Goal: Information Seeking & Learning: Learn about a topic

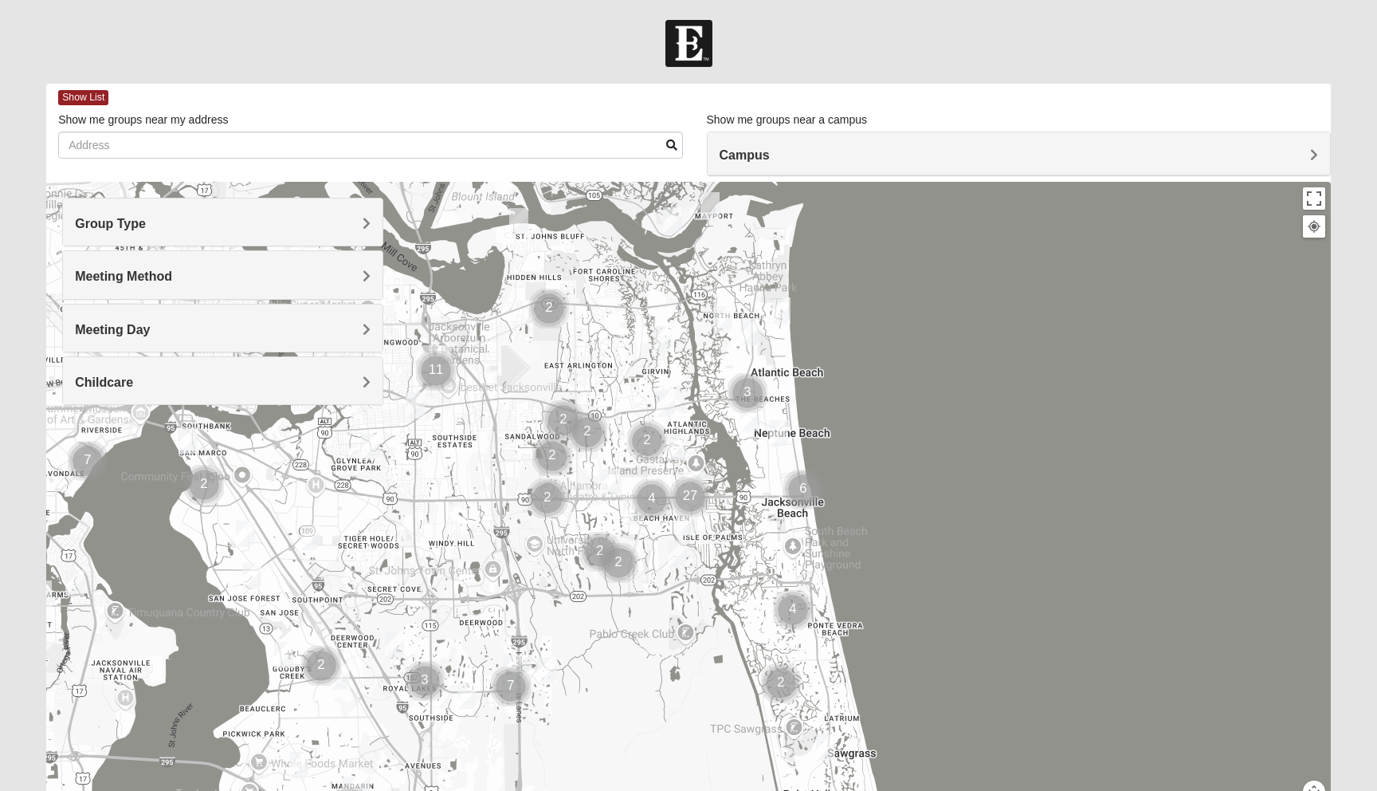
click at [360, 216] on h4 "Group Type" at bounding box center [223, 223] width 296 height 15
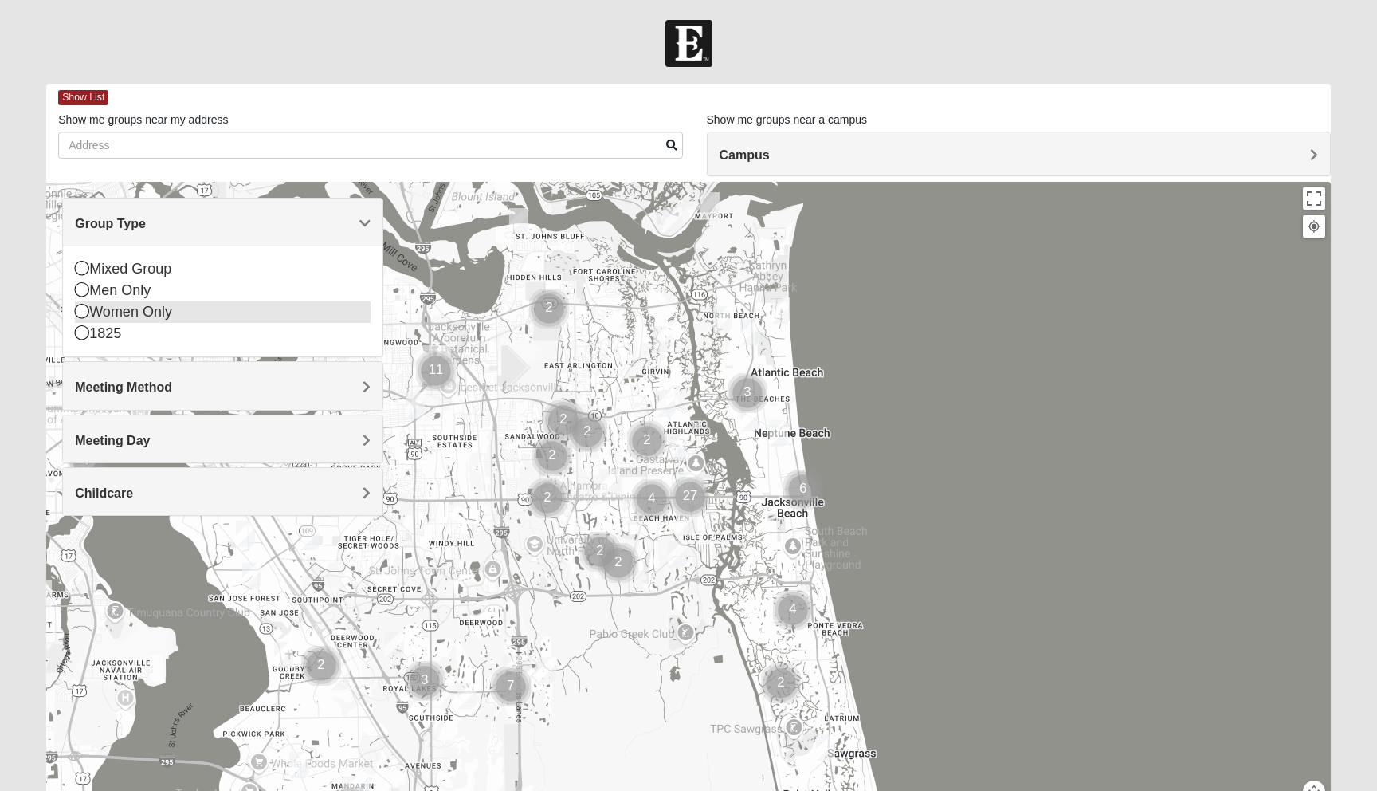
click at [152, 312] on div "Women Only" at bounding box center [223, 312] width 296 height 22
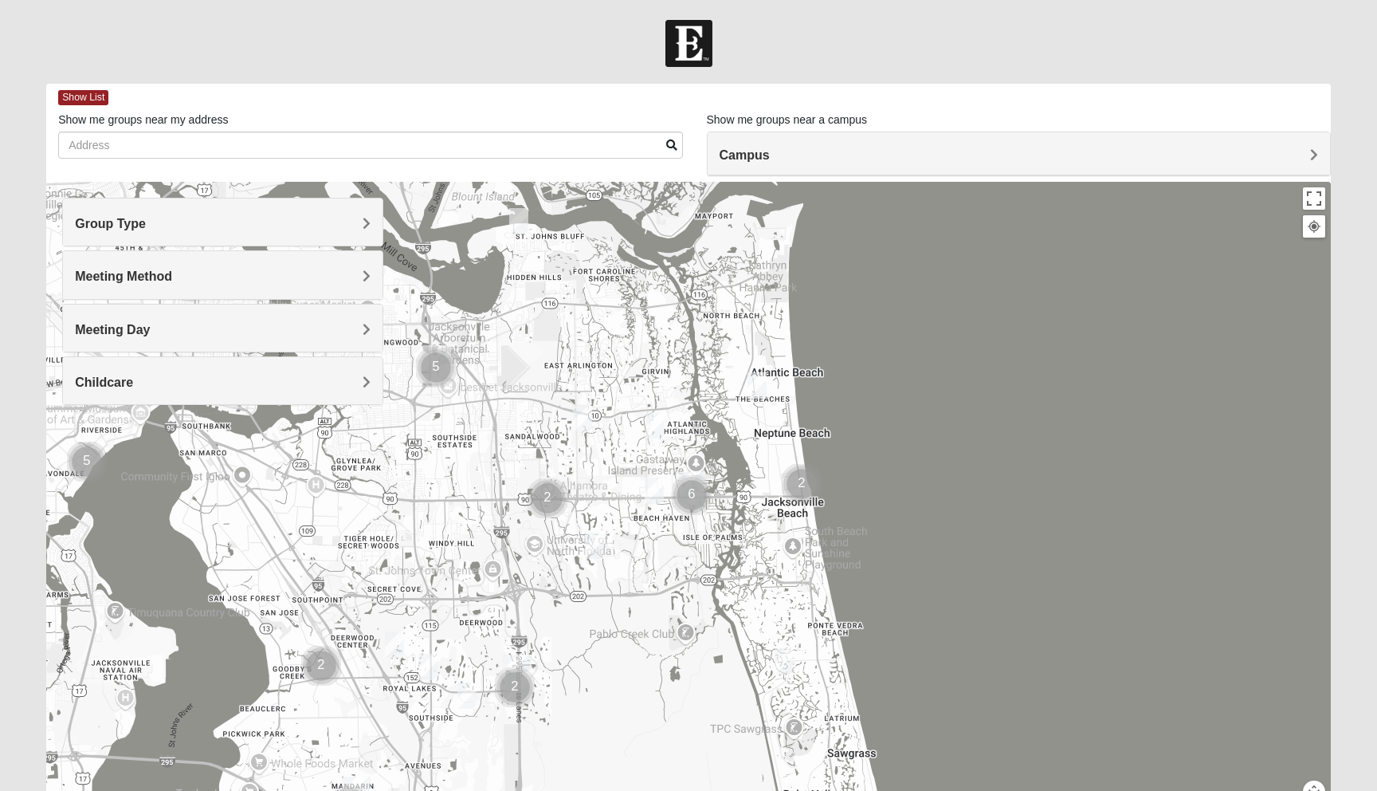
click at [180, 277] on h4 "Meeting Method" at bounding box center [223, 276] width 296 height 15
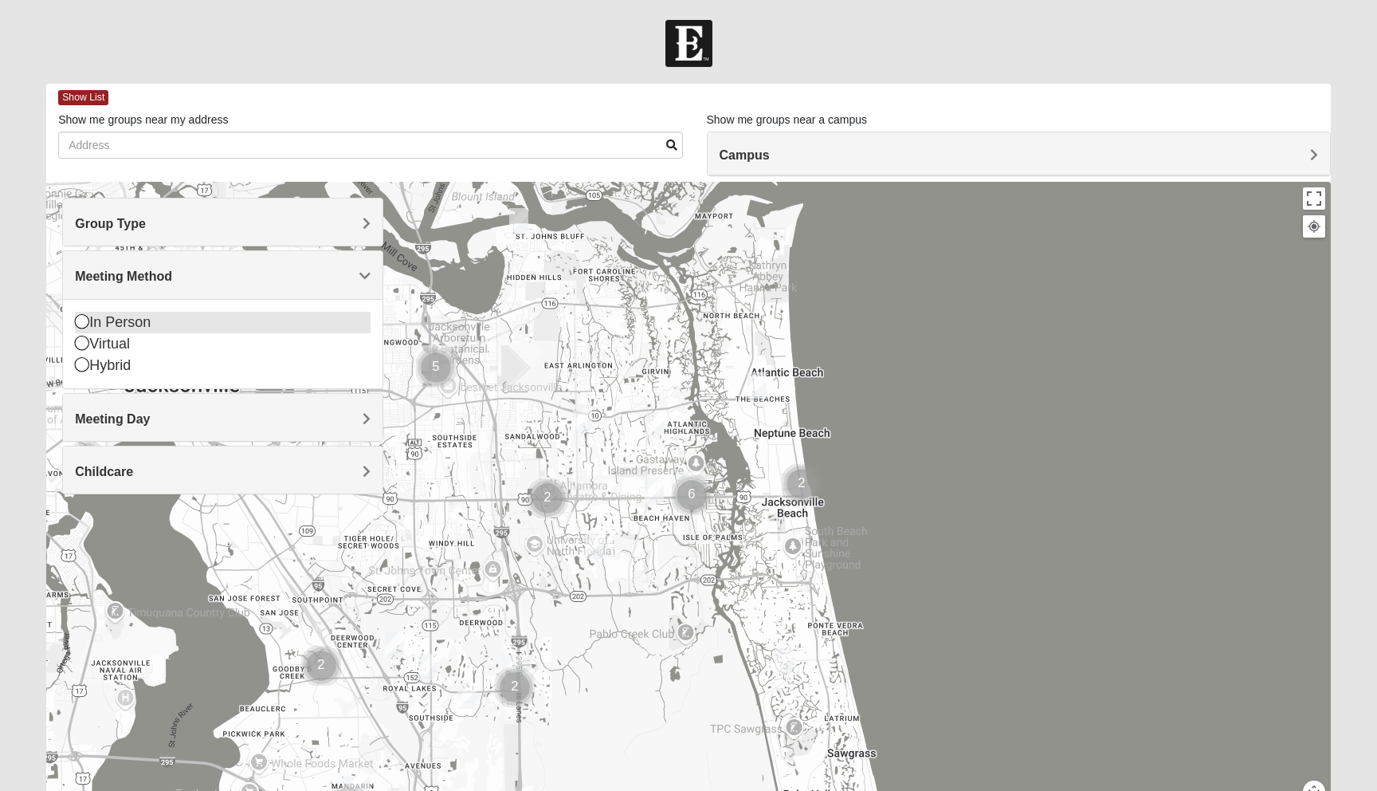
click at [150, 315] on div "In Person" at bounding box center [223, 323] width 296 height 22
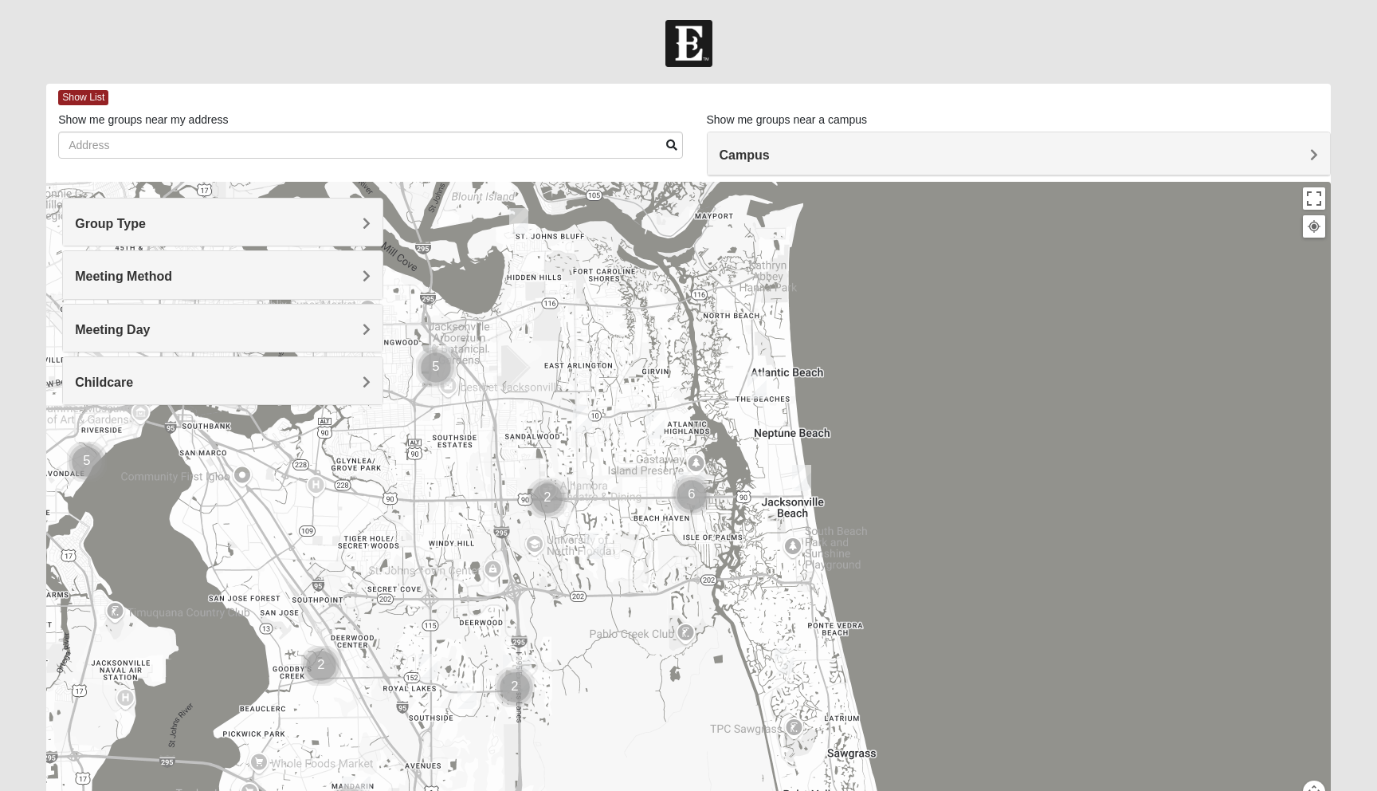
click at [135, 342] on div "Meeting Day" at bounding box center [223, 327] width 320 height 47
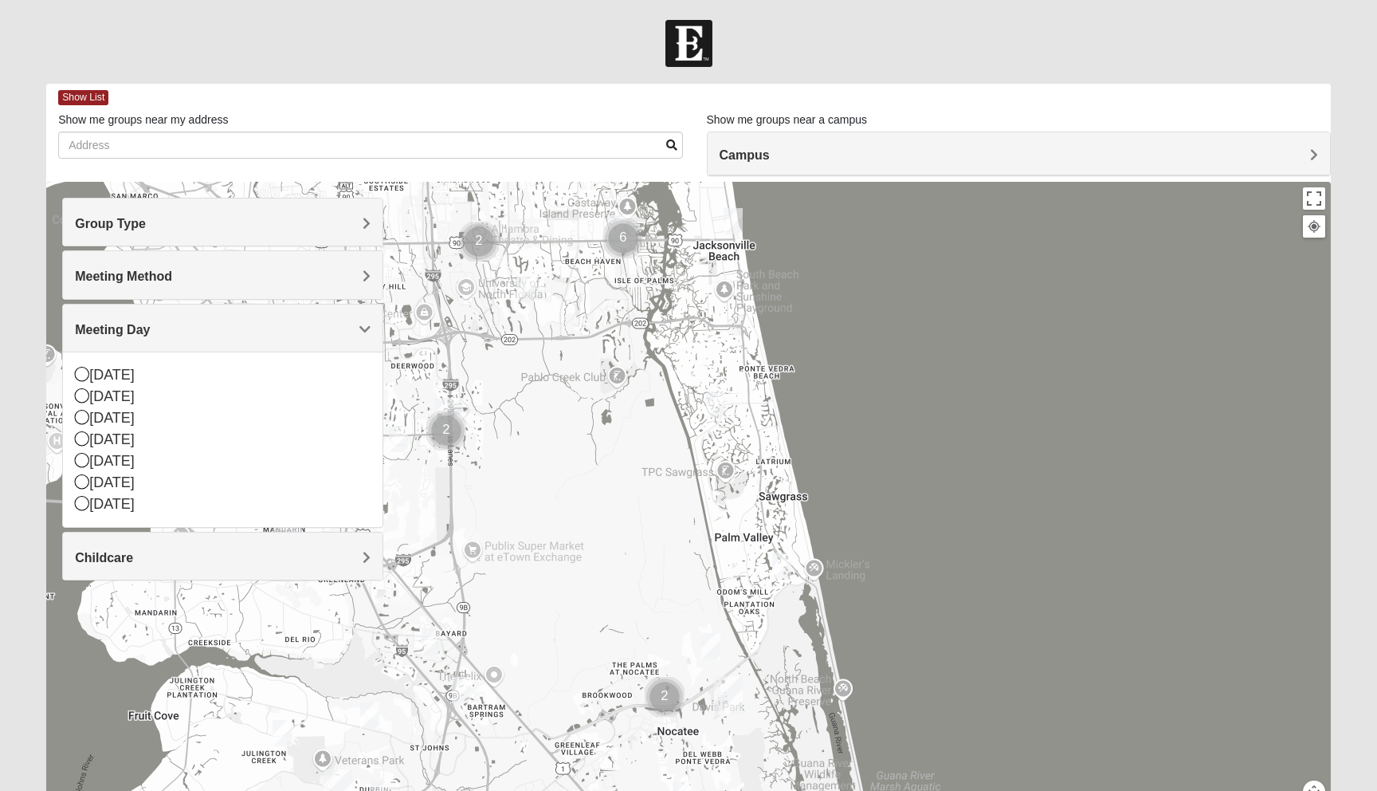
drag, startPoint x: 727, startPoint y: 570, endPoint x: 658, endPoint y: 305, distance: 273.3
click at [658, 305] on div at bounding box center [688, 501] width 1285 height 638
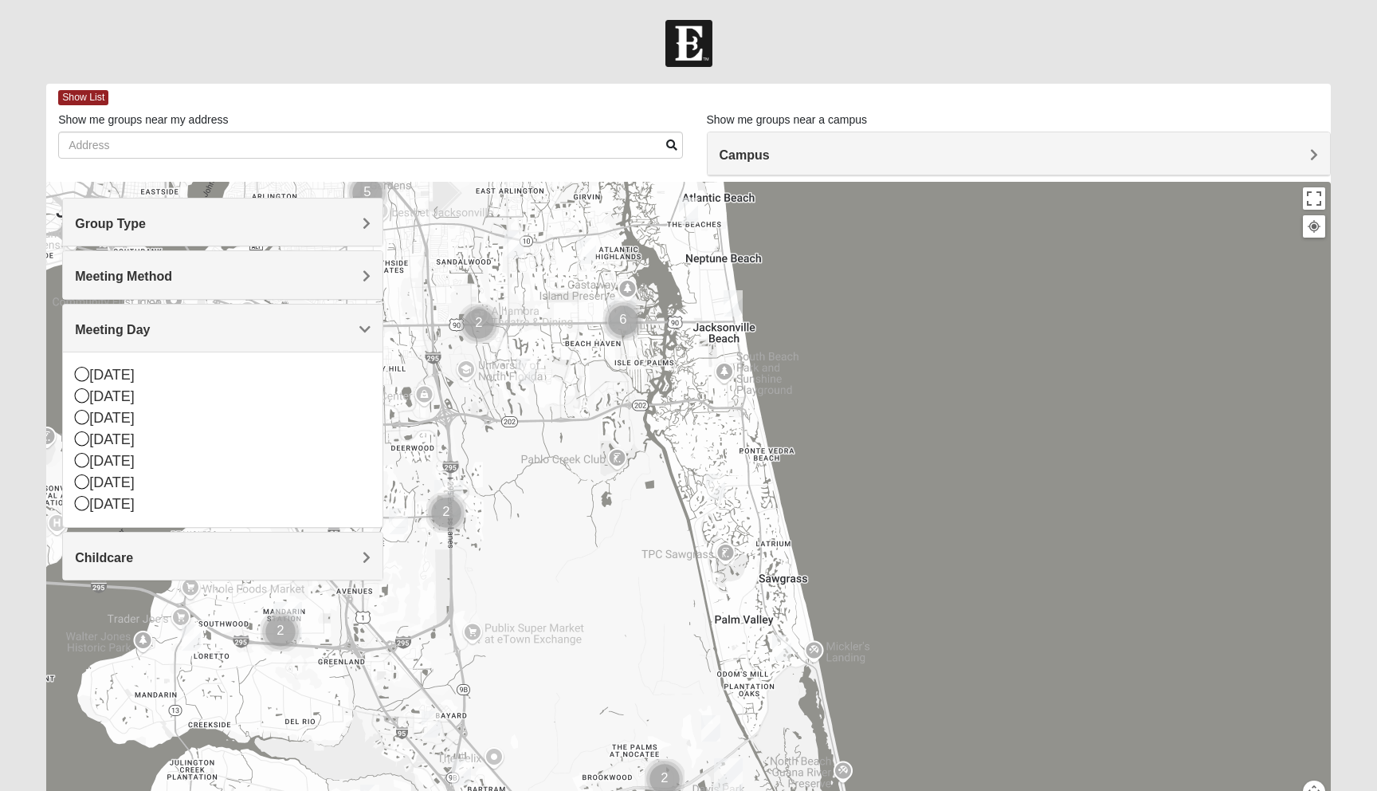
drag, startPoint x: 617, startPoint y: 296, endPoint x: 619, endPoint y: 416, distance: 119.6
click at [619, 416] on div at bounding box center [688, 501] width 1285 height 638
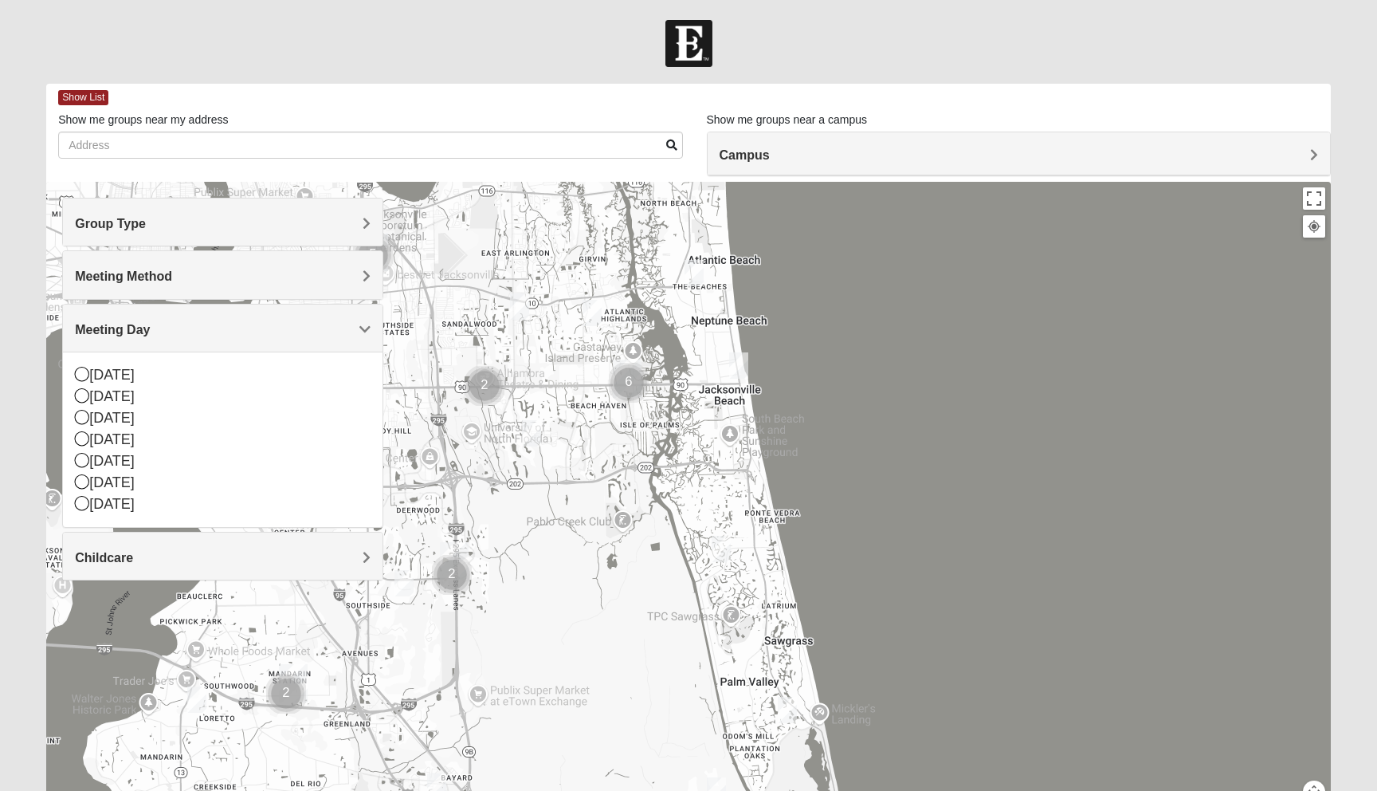
click at [632, 378] on img "Cluster of 6 groups" at bounding box center [629, 383] width 40 height 40
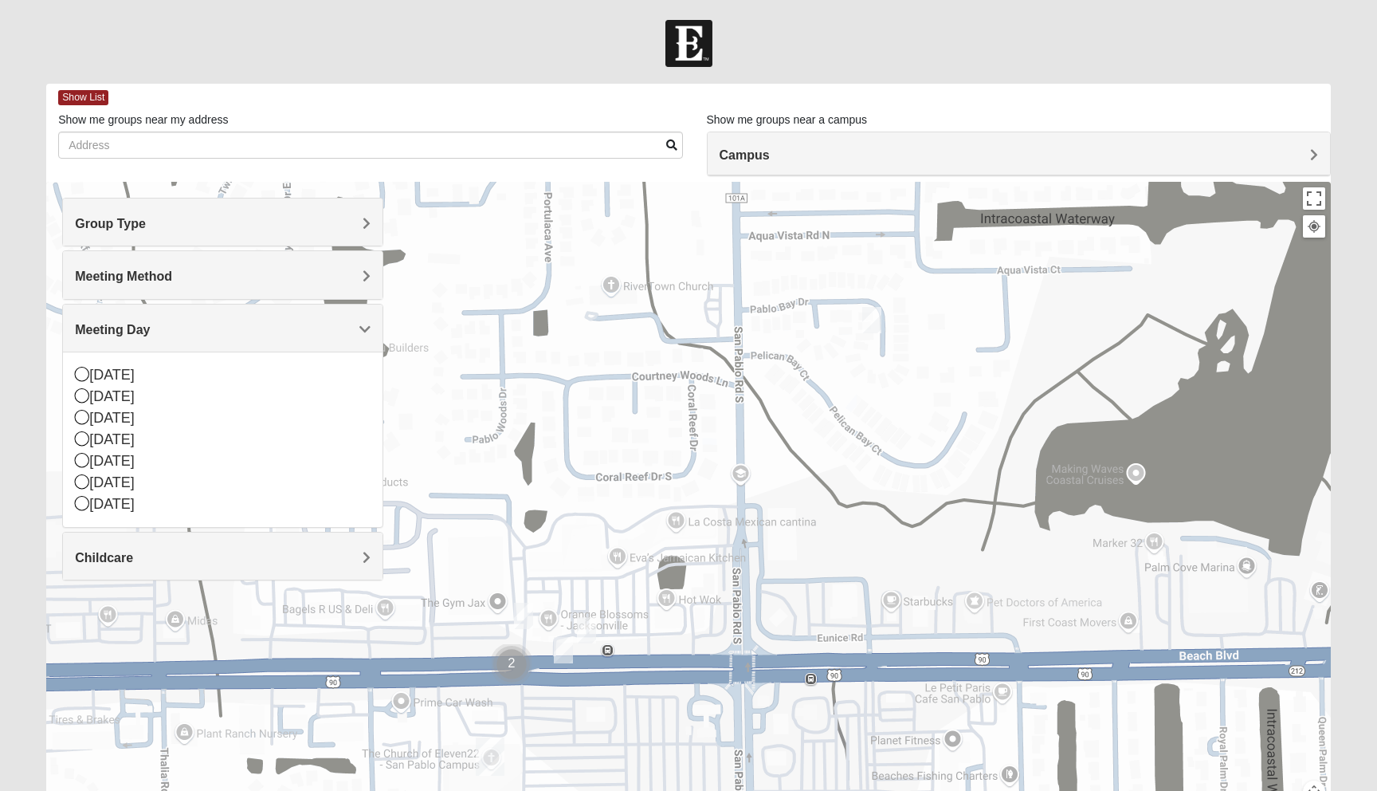
click at [511, 663] on img "Cluster of 2 groups" at bounding box center [512, 664] width 40 height 40
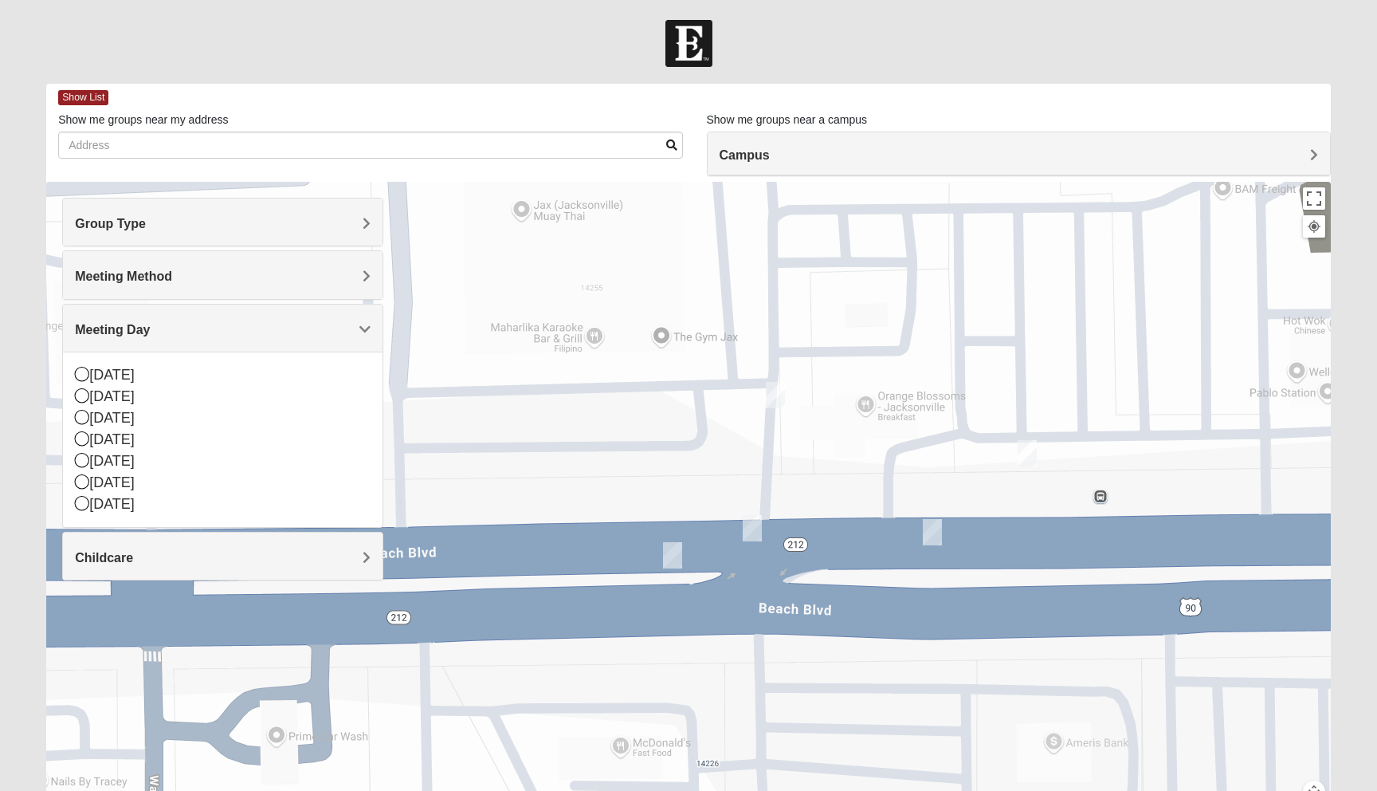
click at [778, 394] on img "Womens Wade 32250" at bounding box center [775, 395] width 19 height 26
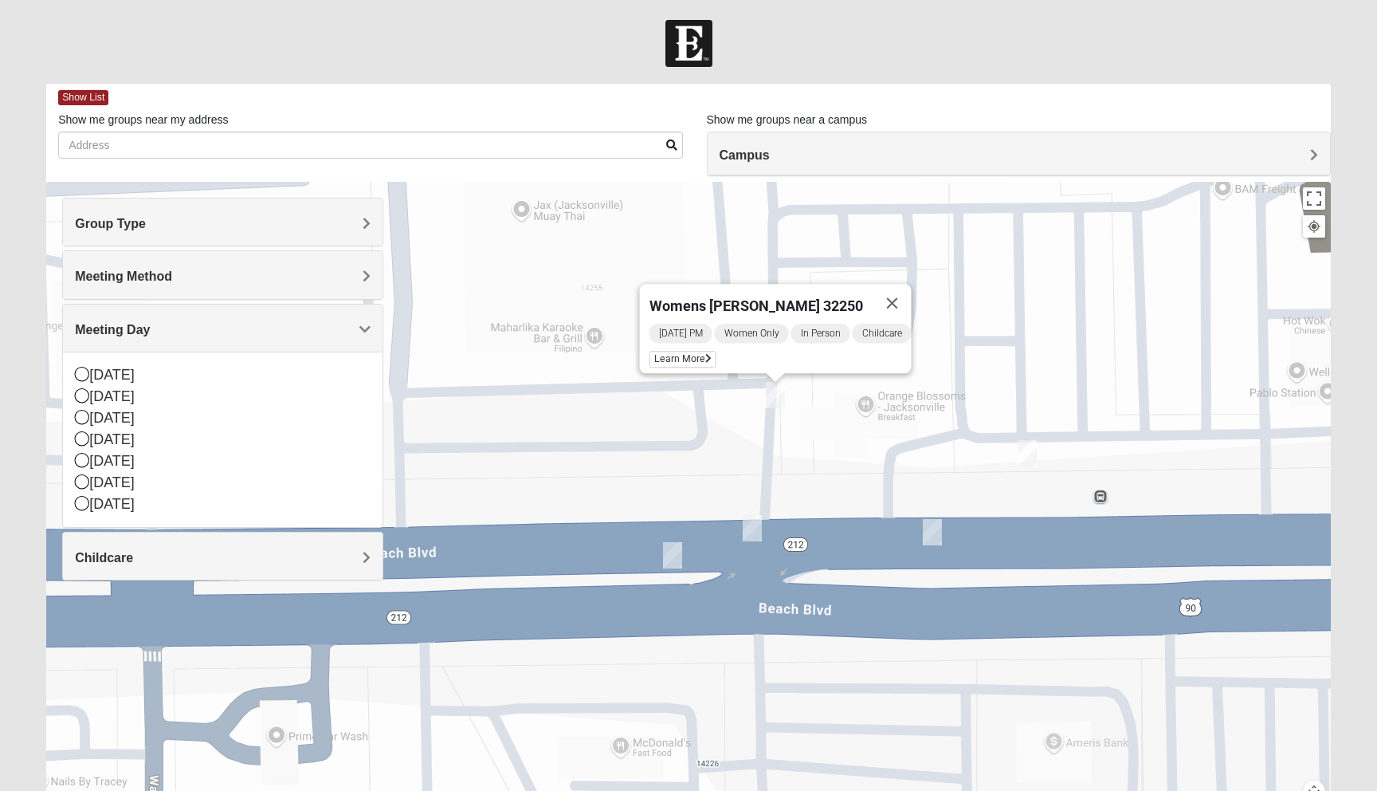
click at [745, 523] on img "On Campus Womens Smith 32250" at bounding box center [752, 528] width 19 height 26
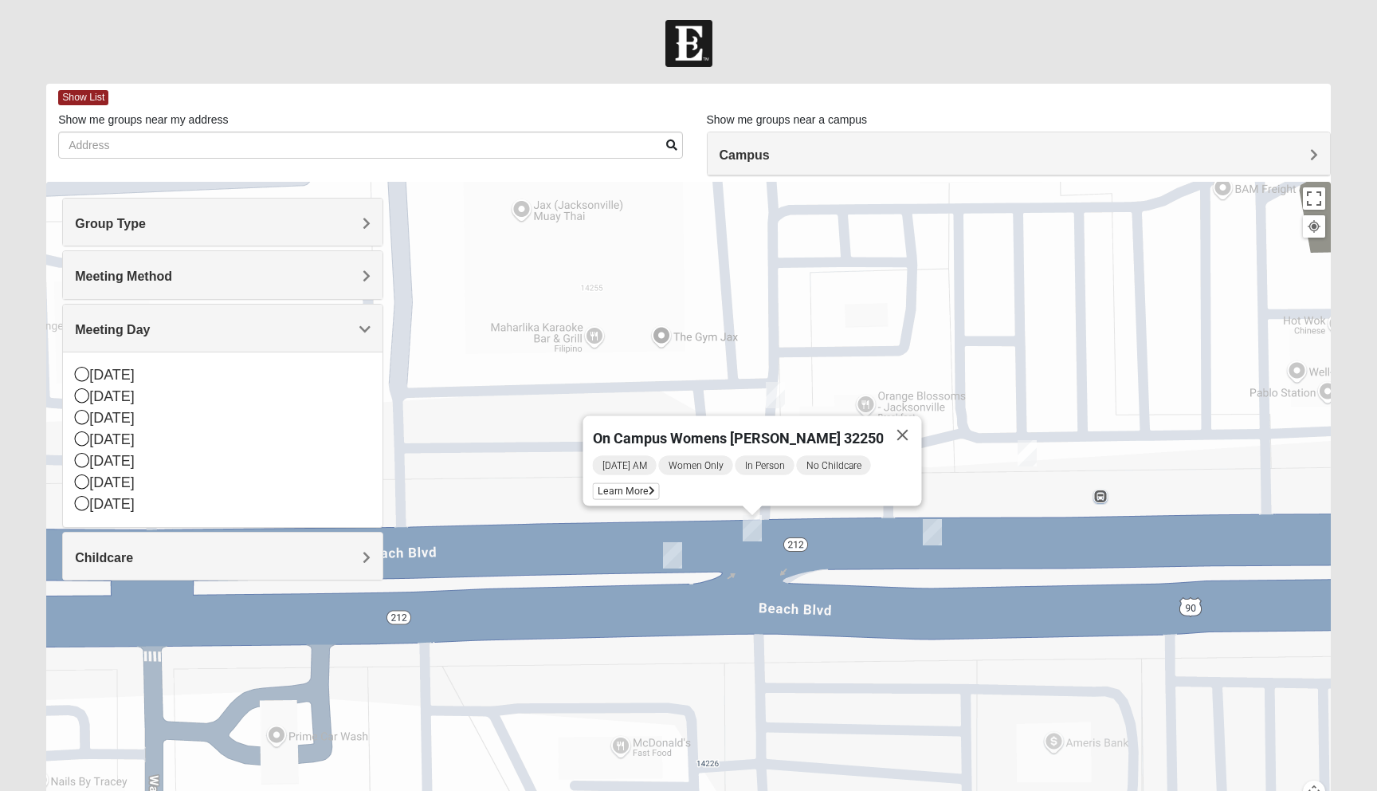
click at [676, 557] on img "On Campus Womens Manfredi 32250" at bounding box center [672, 555] width 19 height 26
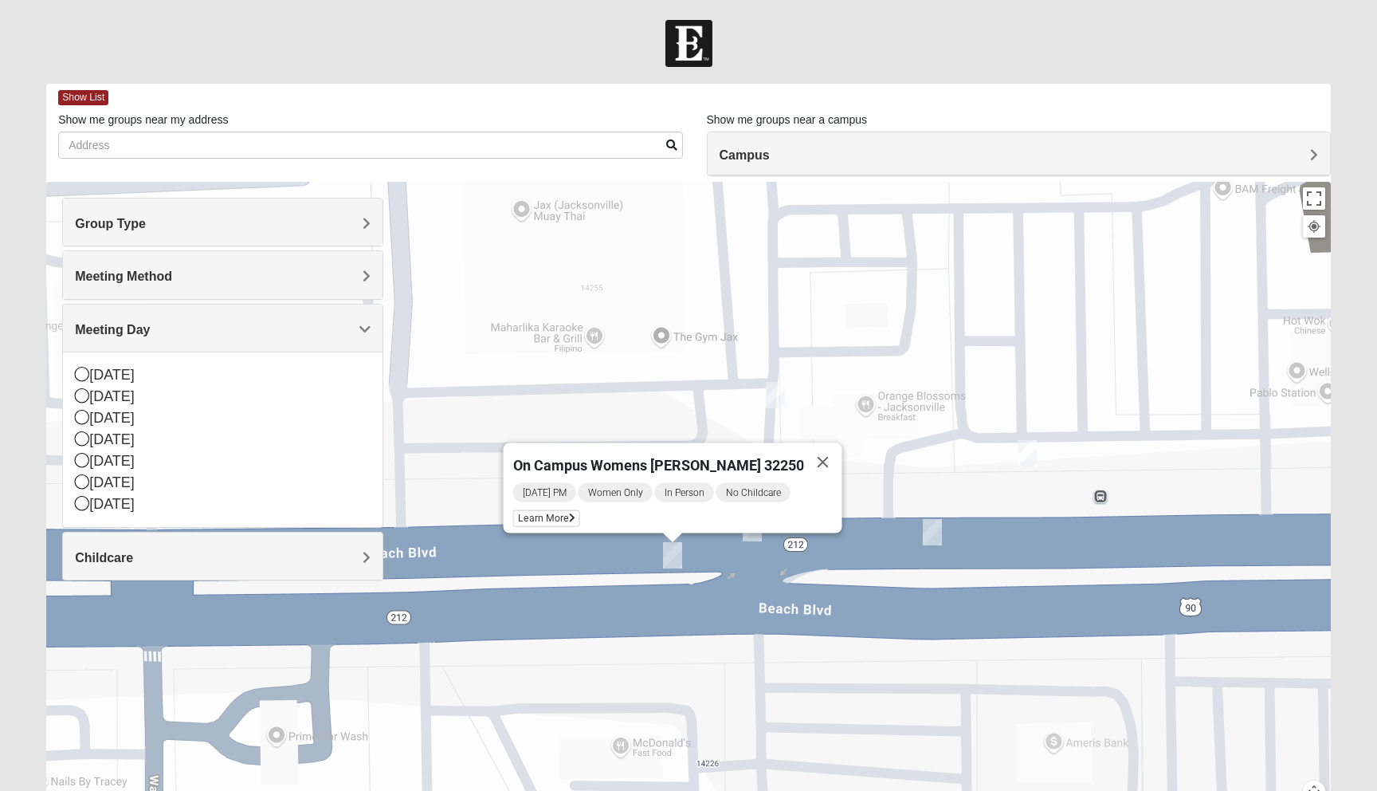
click at [932, 529] on img "On Campus Womens Simpson / Helmus 32250" at bounding box center [932, 532] width 19 height 26
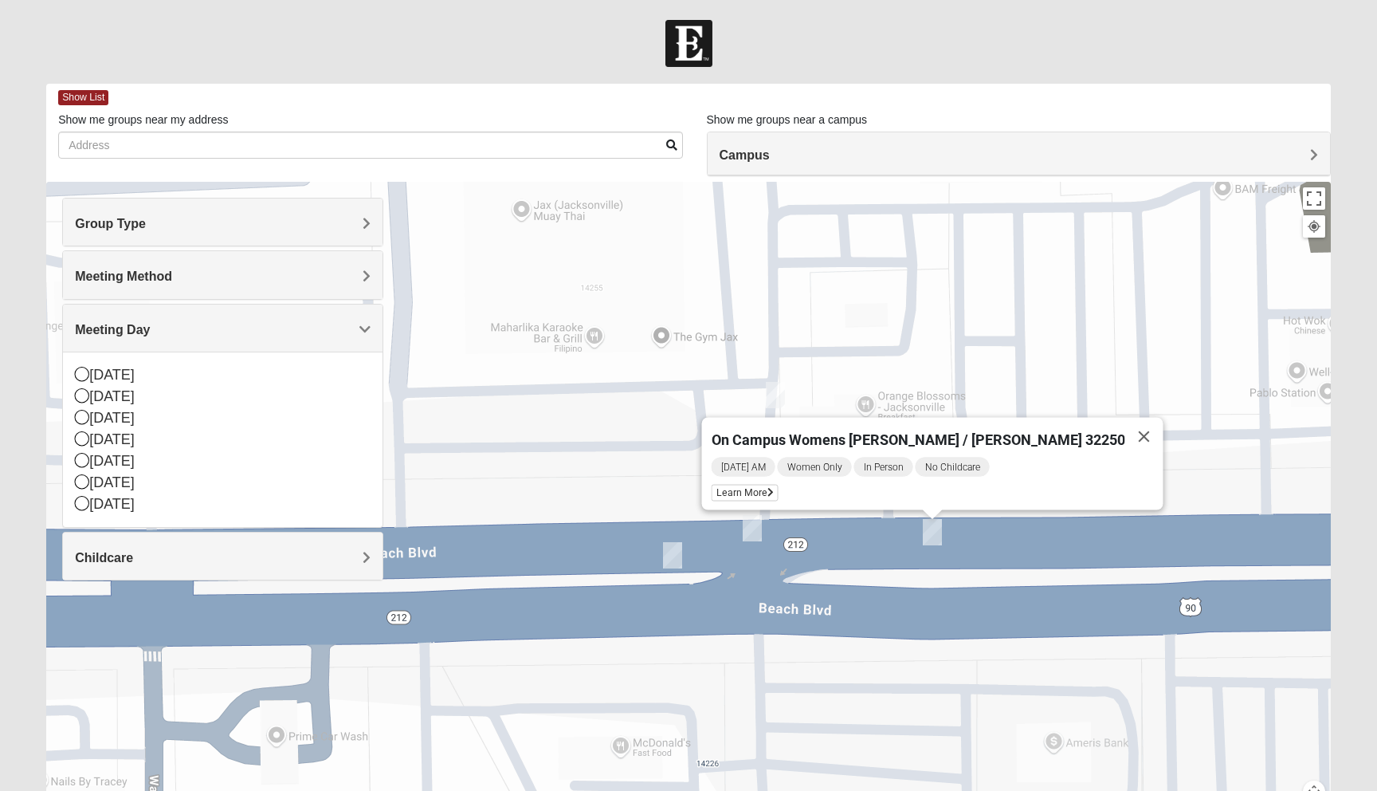
click at [977, 371] on div "On Campus Womens Simpson / Helmus 32250 Friday AM Women Only In Person No Child…" at bounding box center [688, 501] width 1285 height 638
click at [1125, 426] on button "Close" at bounding box center [1144, 437] width 38 height 38
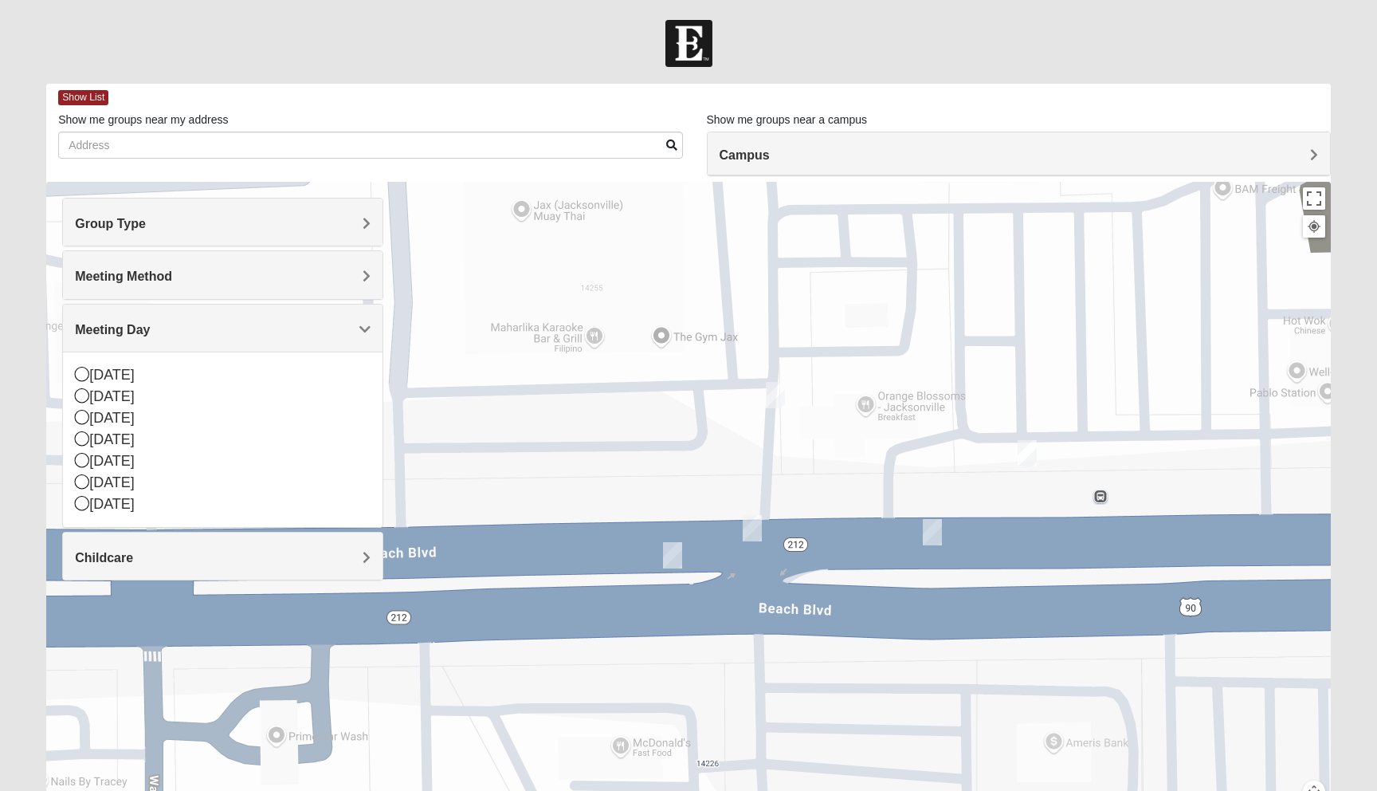
click at [1027, 448] on img "On Campus Womens Holt 32250" at bounding box center [1027, 453] width 19 height 26
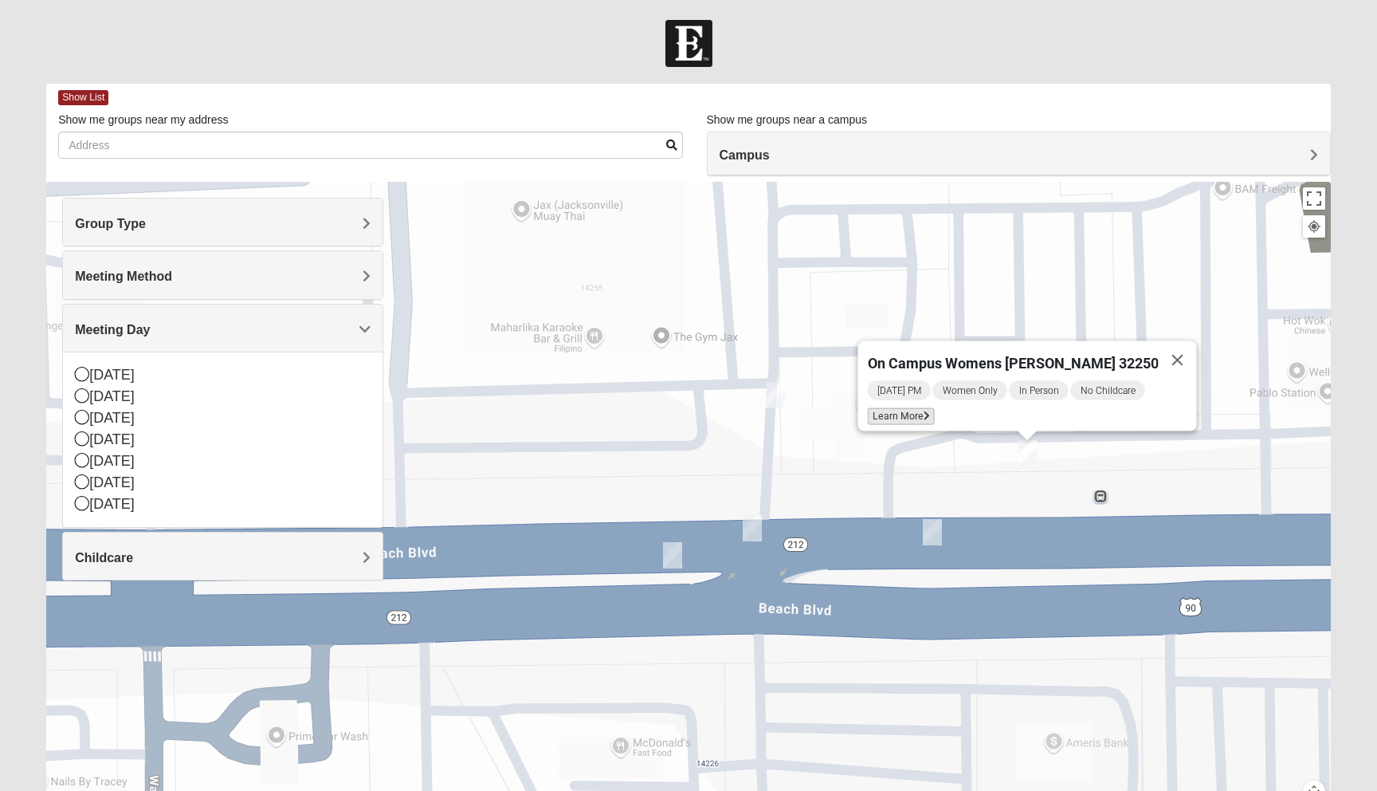
click at [932, 408] on span "Learn More" at bounding box center [901, 416] width 67 height 17
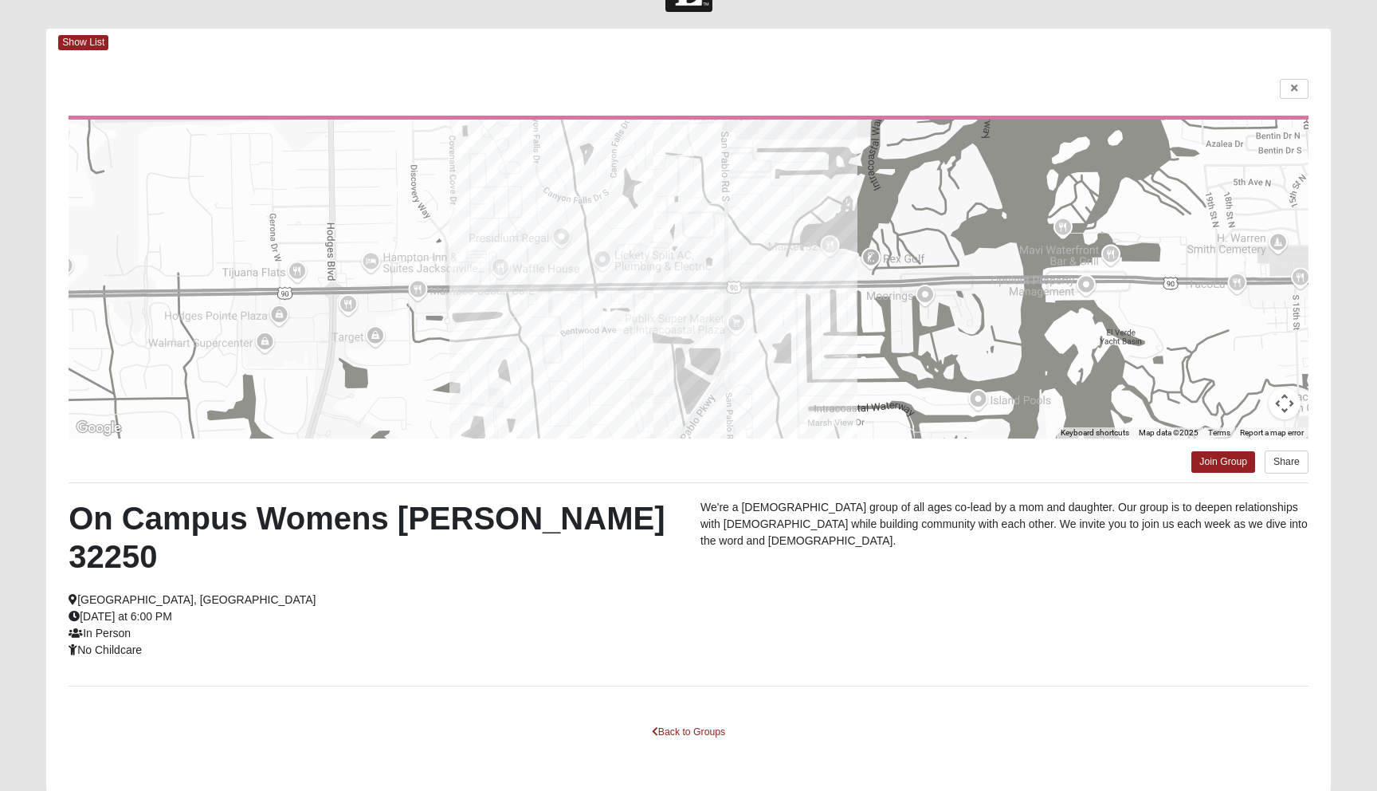
scroll to position [76, 0]
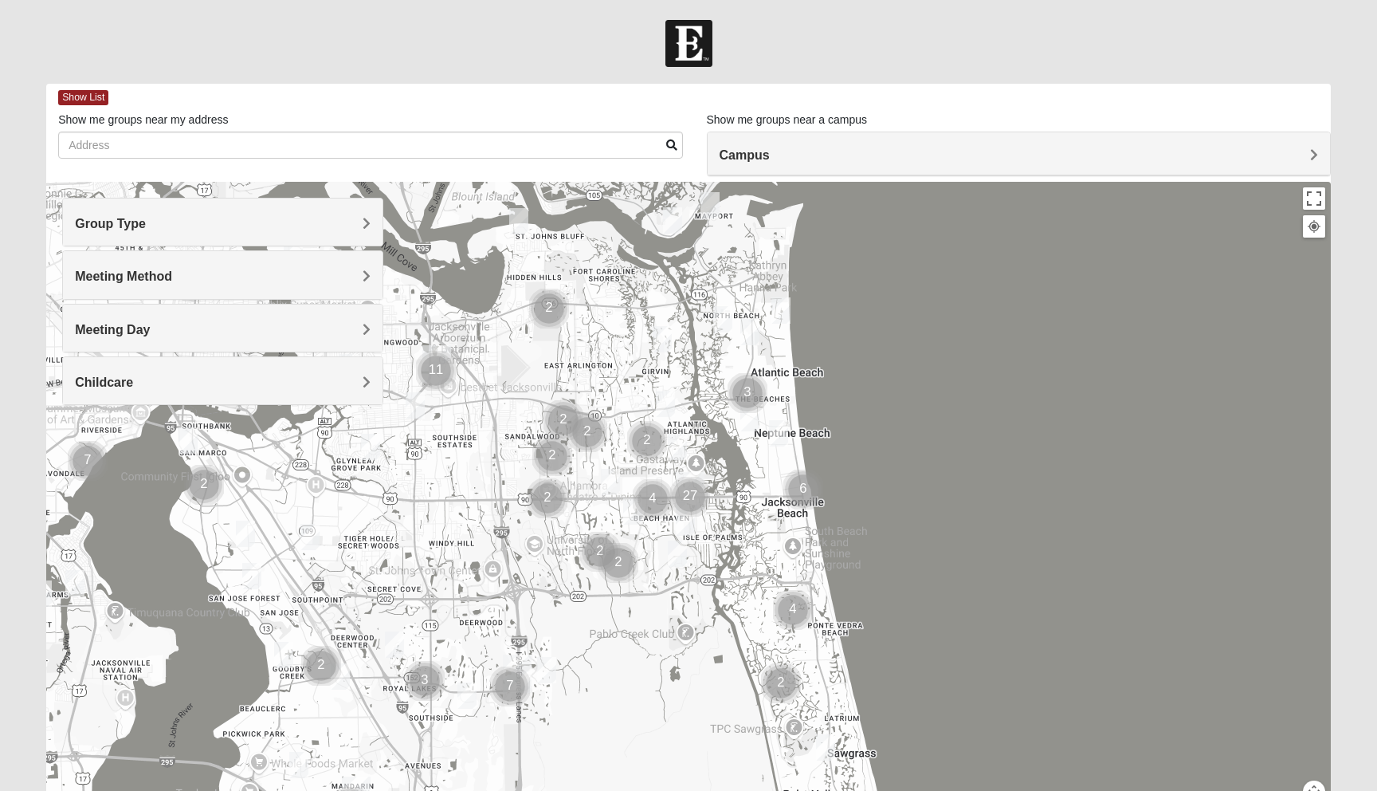
click at [146, 223] on span "Group Type" at bounding box center [110, 224] width 71 height 14
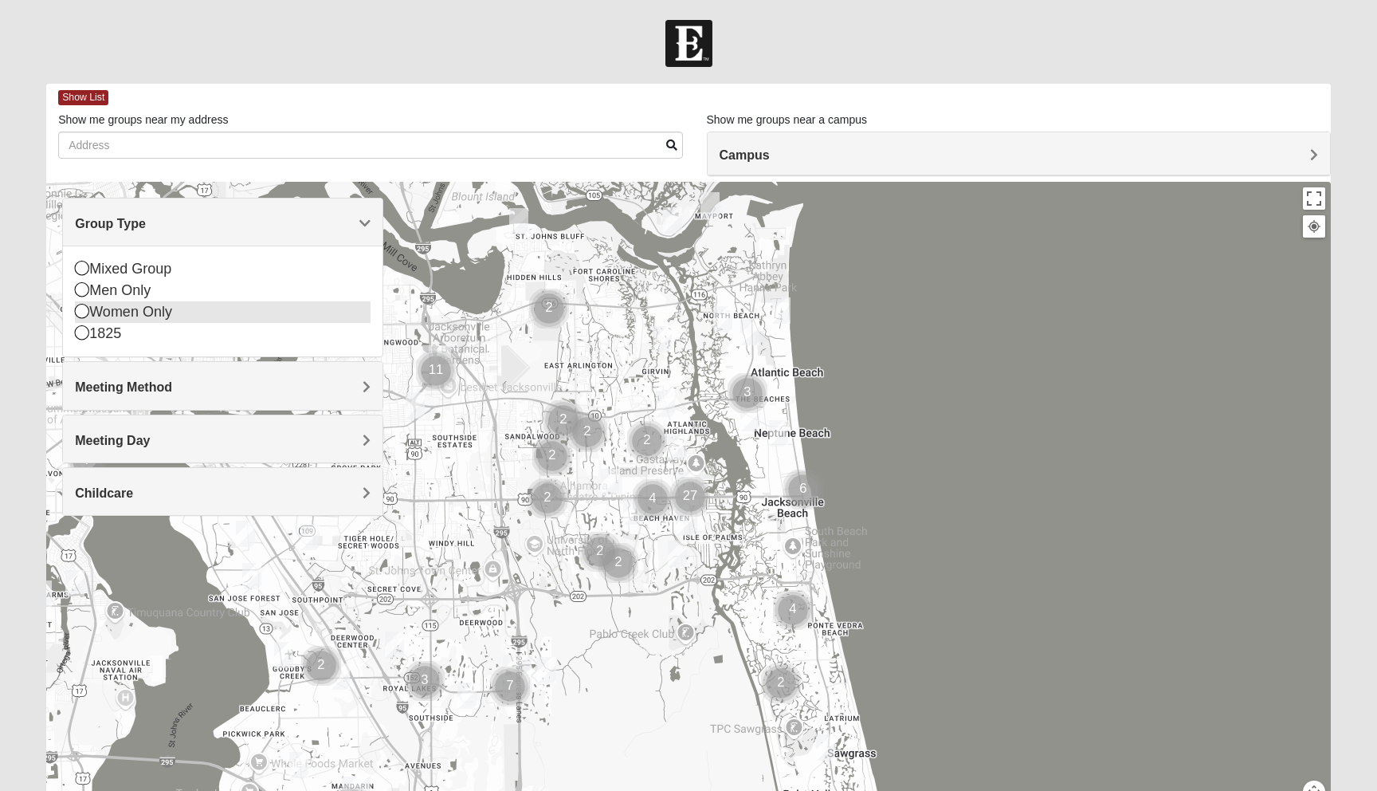
click at [194, 312] on div "Women Only" at bounding box center [223, 312] width 296 height 22
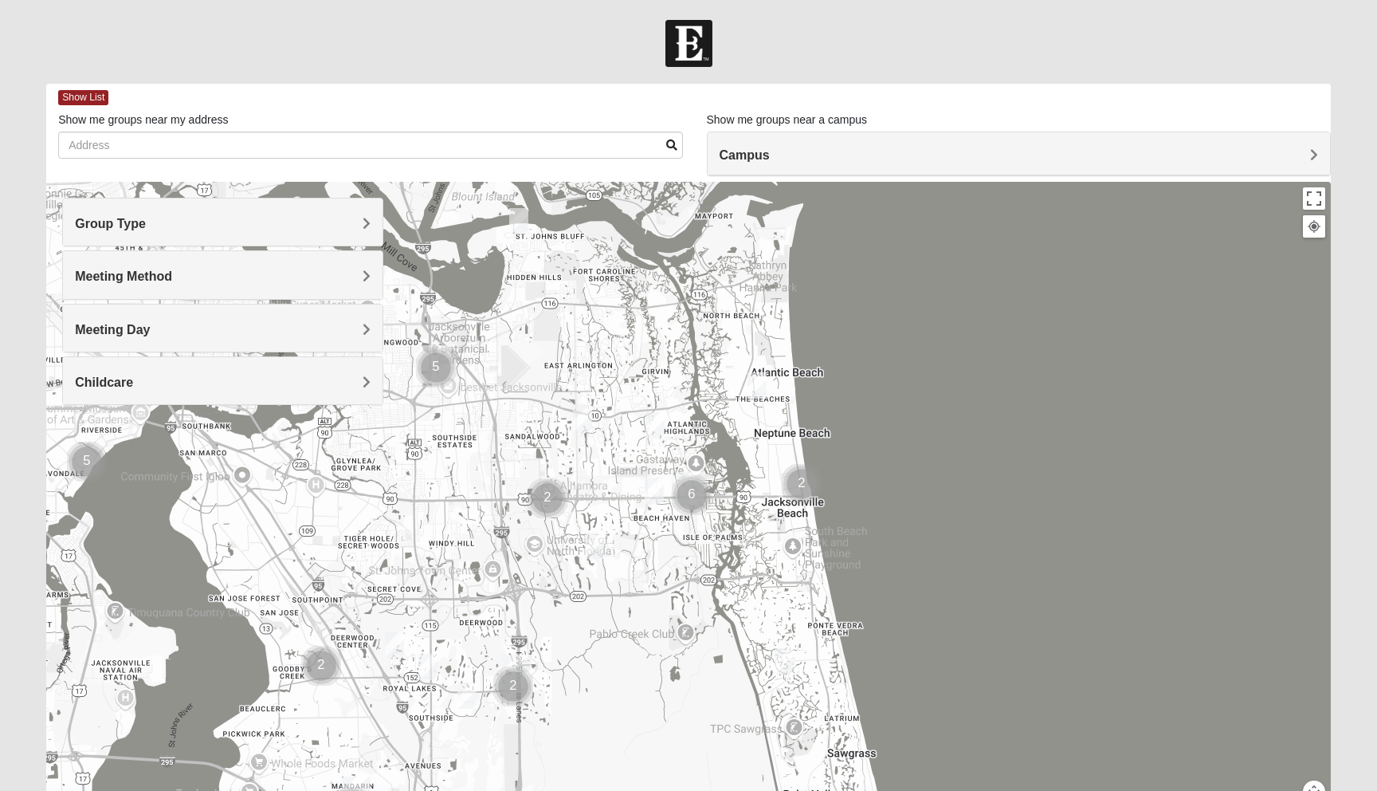
click at [203, 274] on h4 "Meeting Method" at bounding box center [223, 276] width 296 height 15
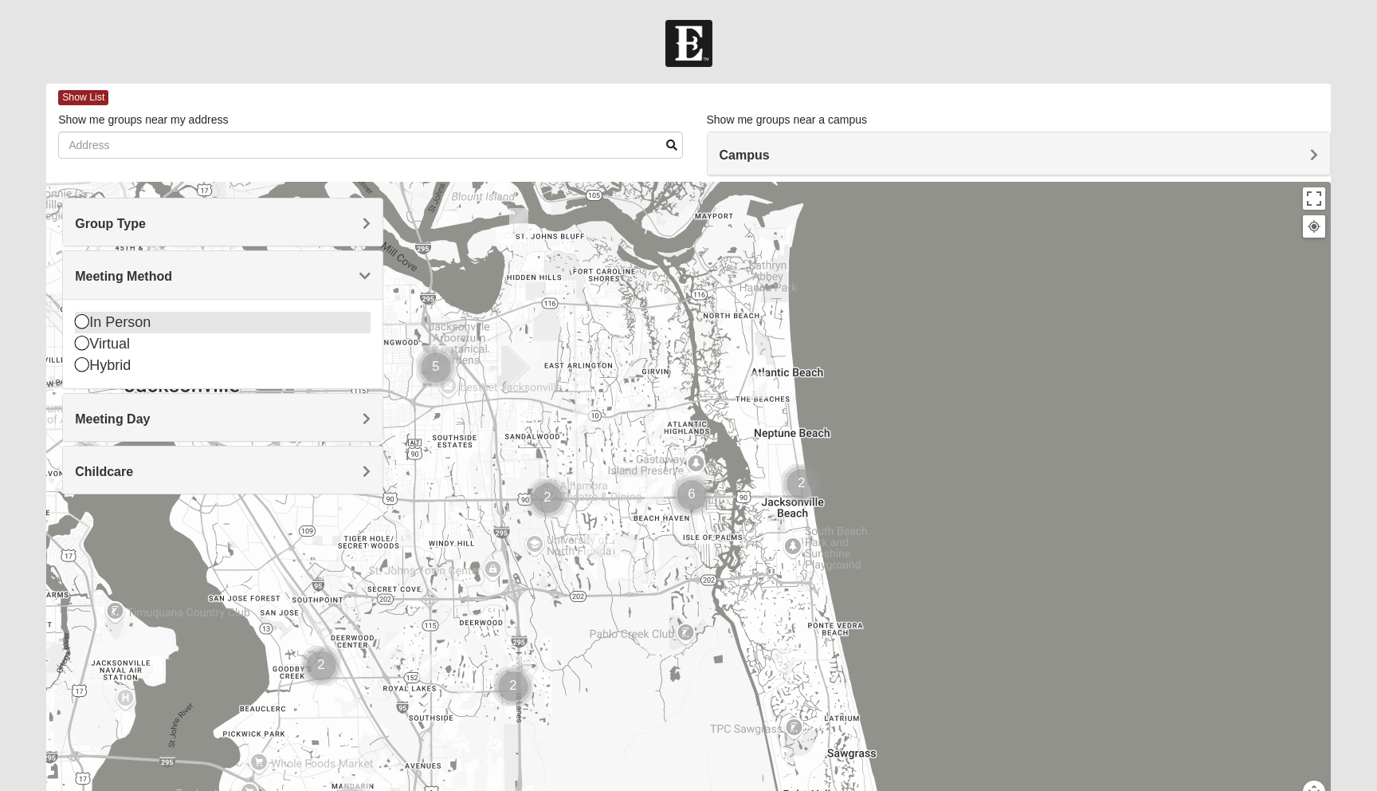
click at [149, 323] on div "In Person" at bounding box center [223, 323] width 296 height 22
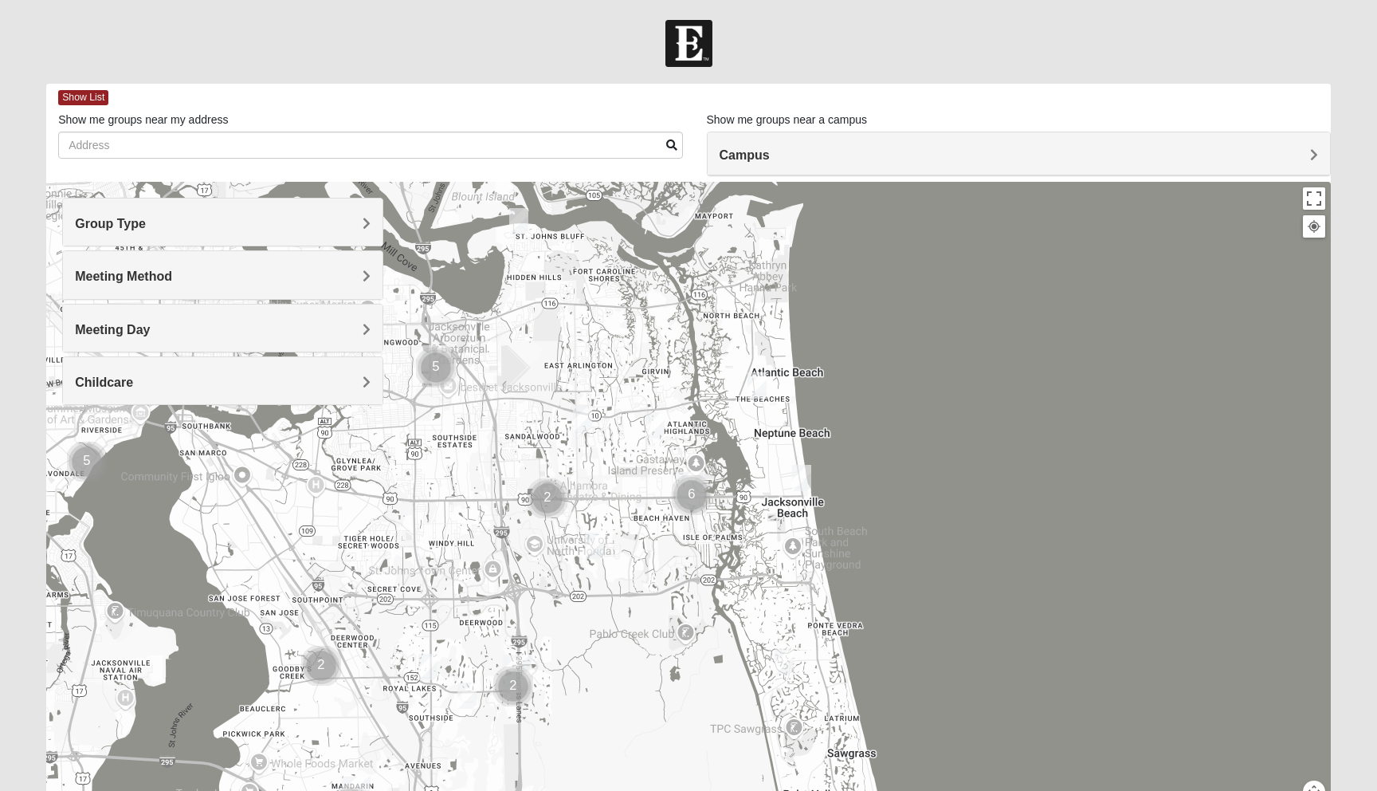
click at [796, 154] on h4 "Campus" at bounding box center [1019, 154] width 599 height 15
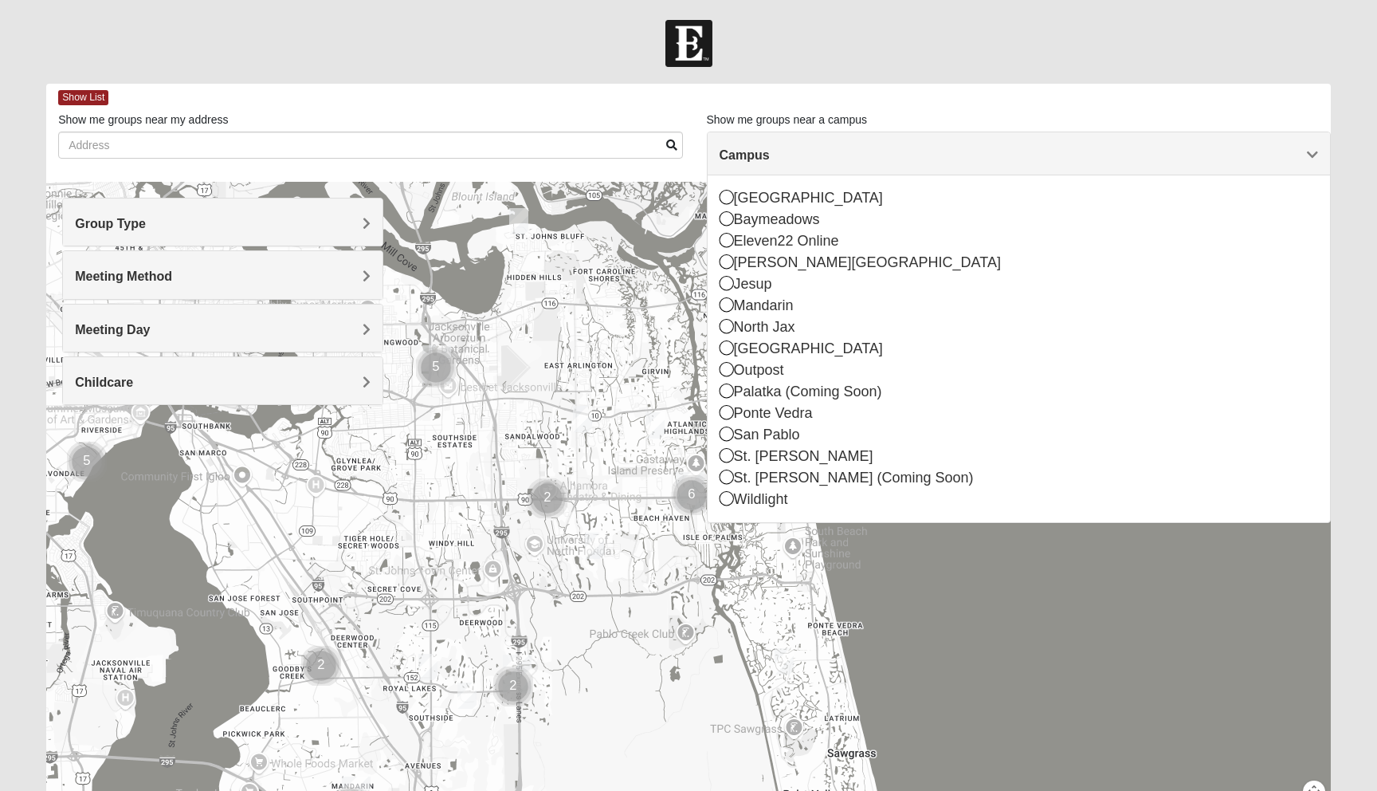
click at [582, 415] on img "Womens VanSickle 32225" at bounding box center [582, 419] width 19 height 26
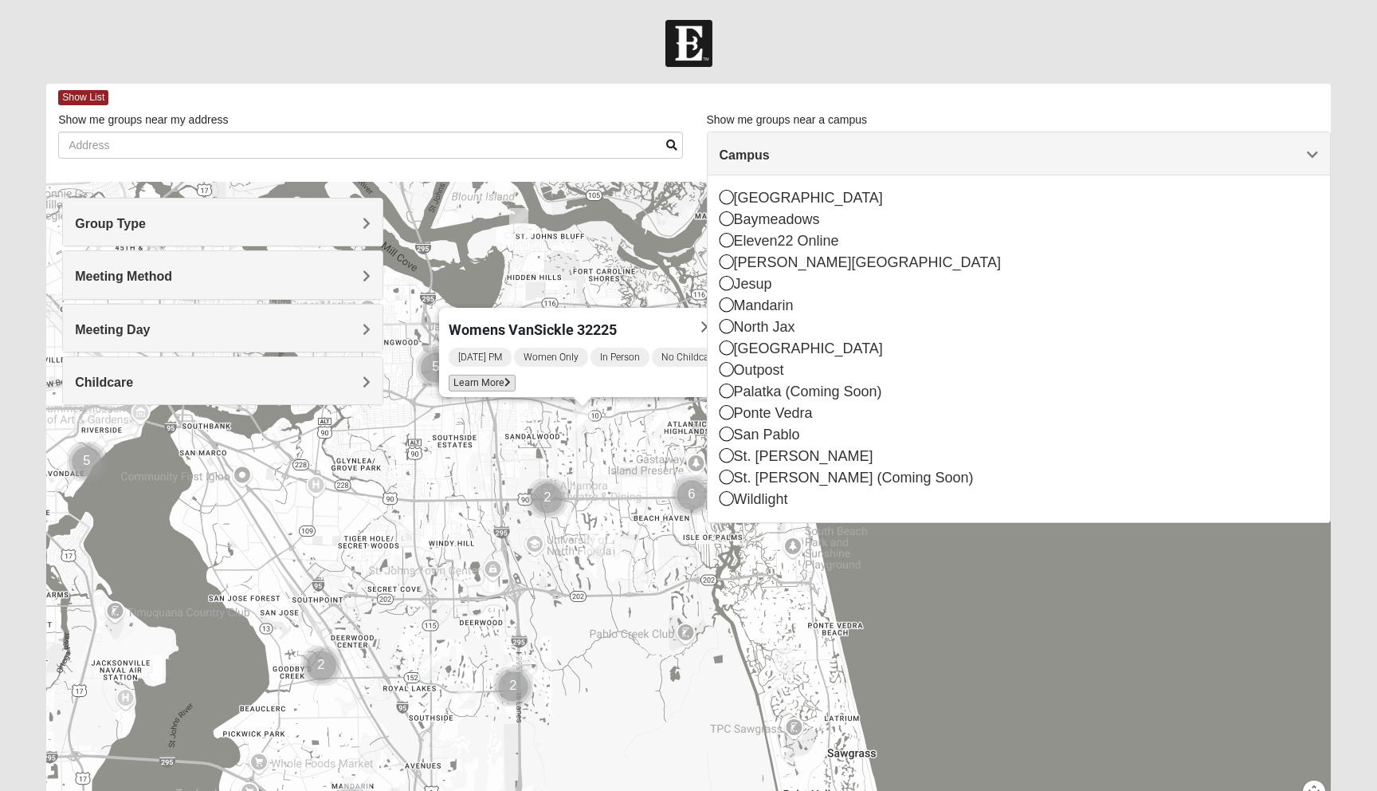
click at [449, 375] on span "Learn More" at bounding box center [482, 383] width 67 height 17
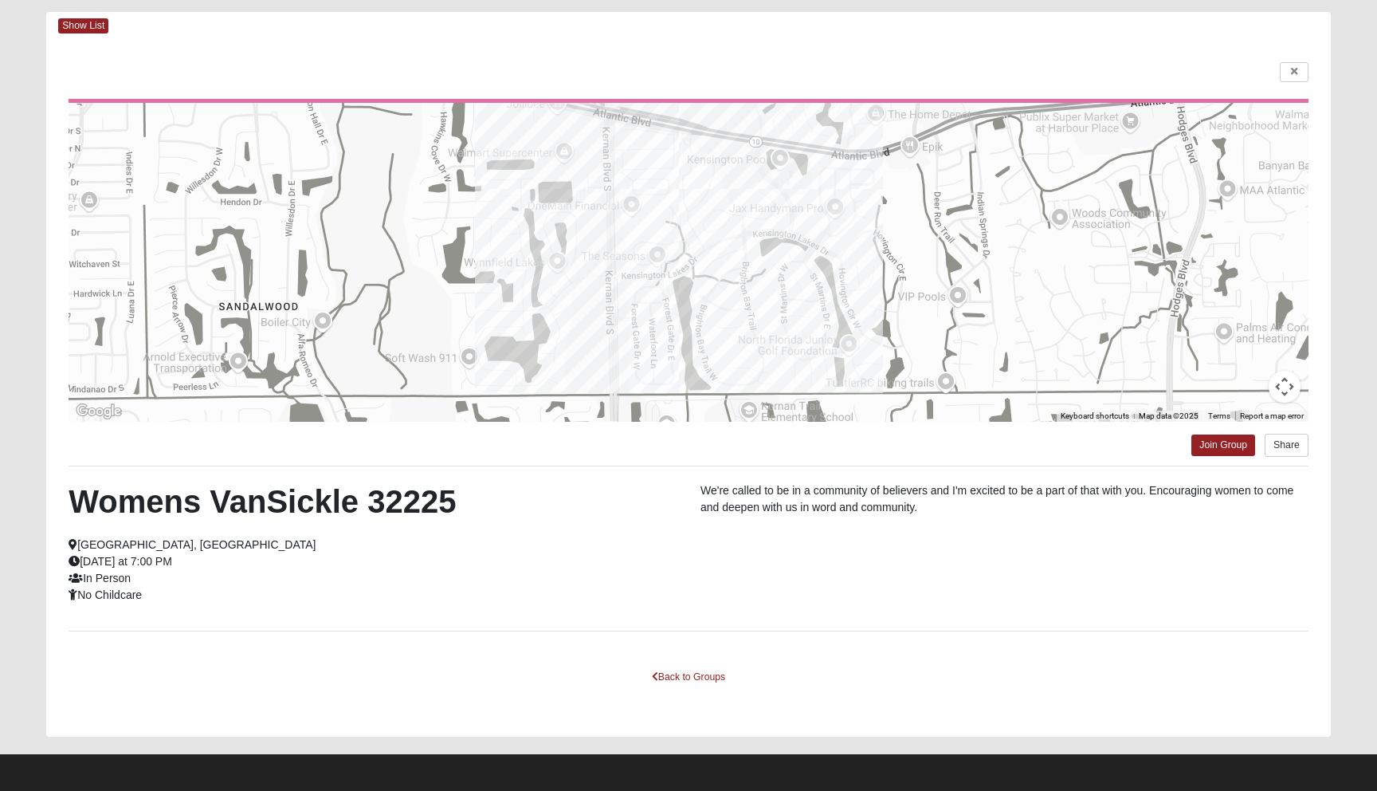
scroll to position [76, 0]
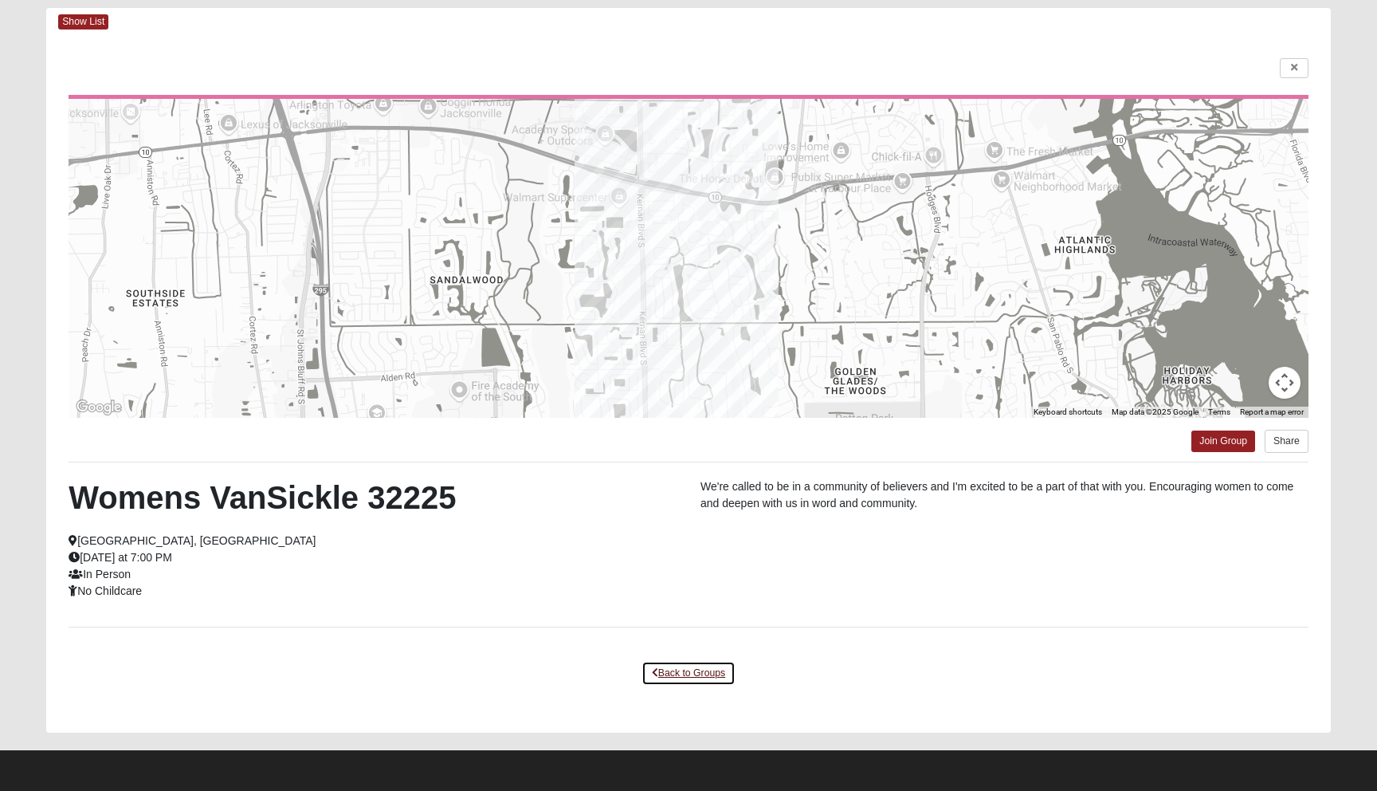
click at [685, 669] on link "Back to Groups" at bounding box center [689, 673] width 94 height 25
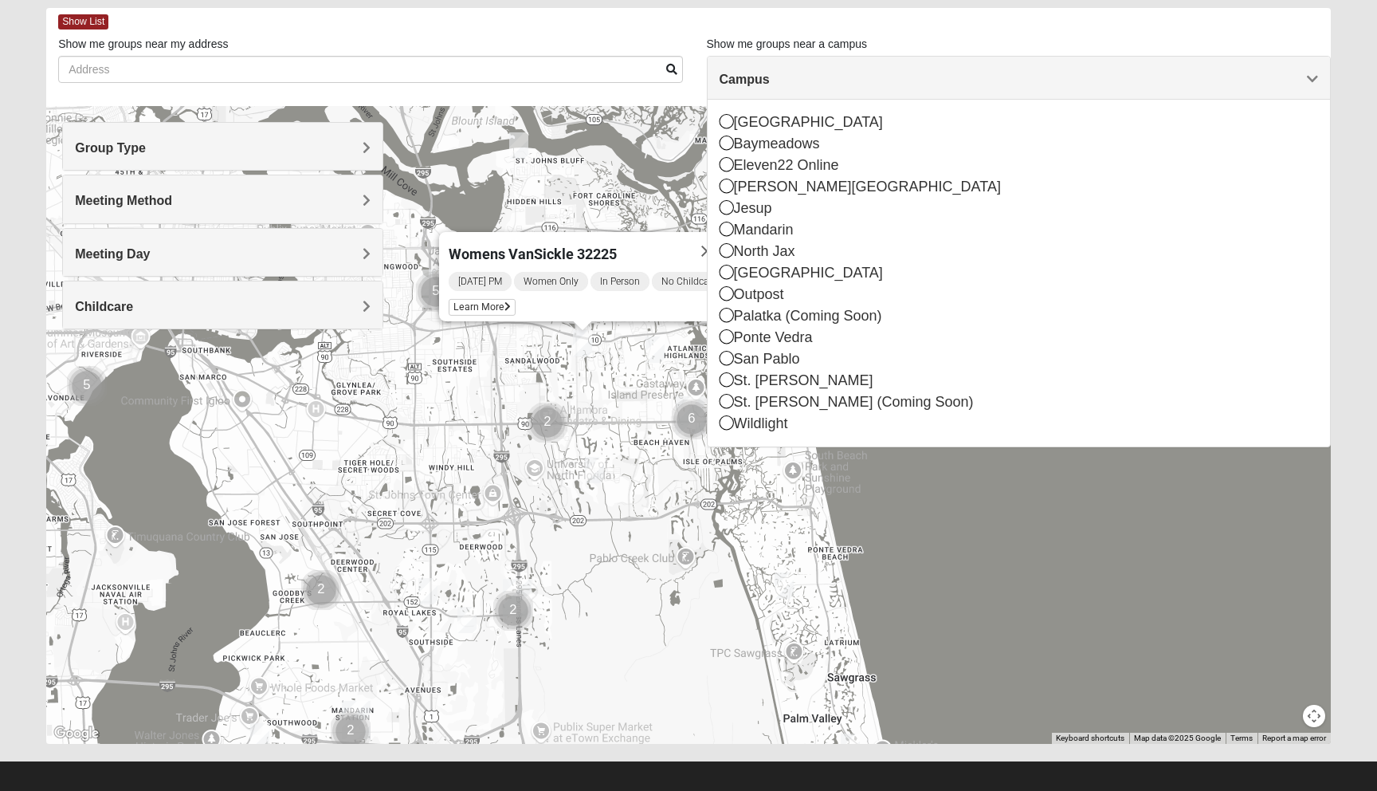
click at [743, 79] on span "Campus" at bounding box center [745, 80] width 50 height 14
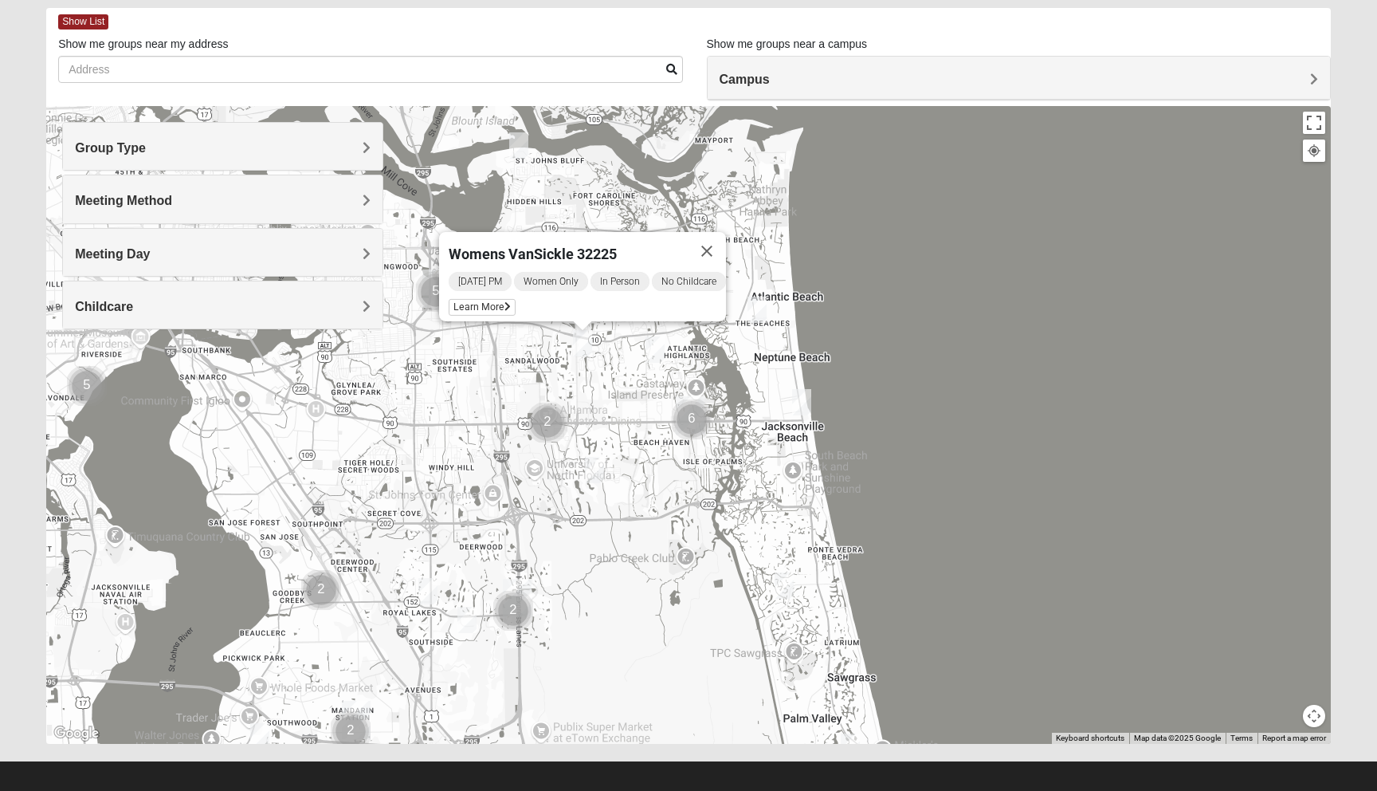
click at [692, 421] on img "Cluster of 6 groups" at bounding box center [692, 419] width 40 height 40
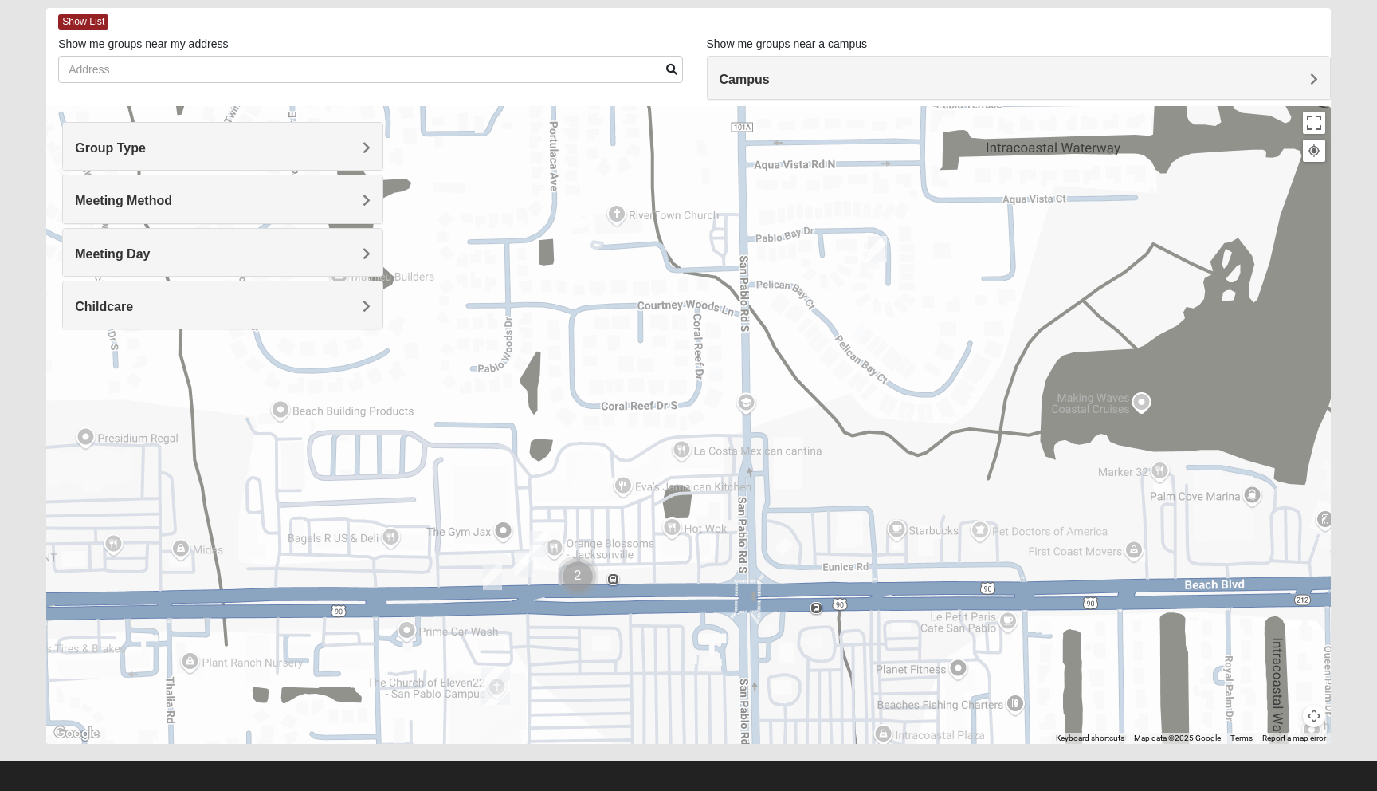
click at [500, 683] on img "San Pablo" at bounding box center [495, 685] width 29 height 38
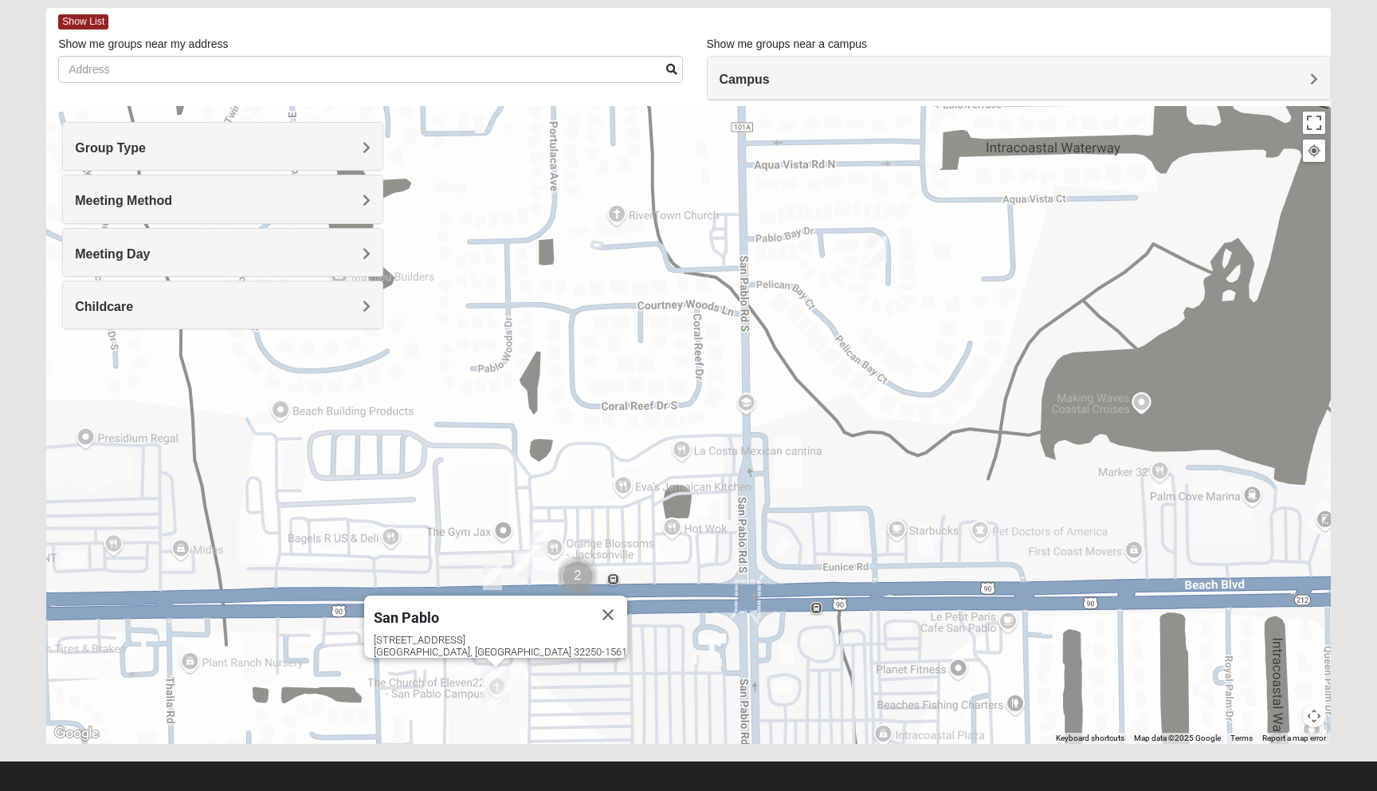
click at [1088, 85] on h4 "Campus" at bounding box center [1019, 79] width 599 height 15
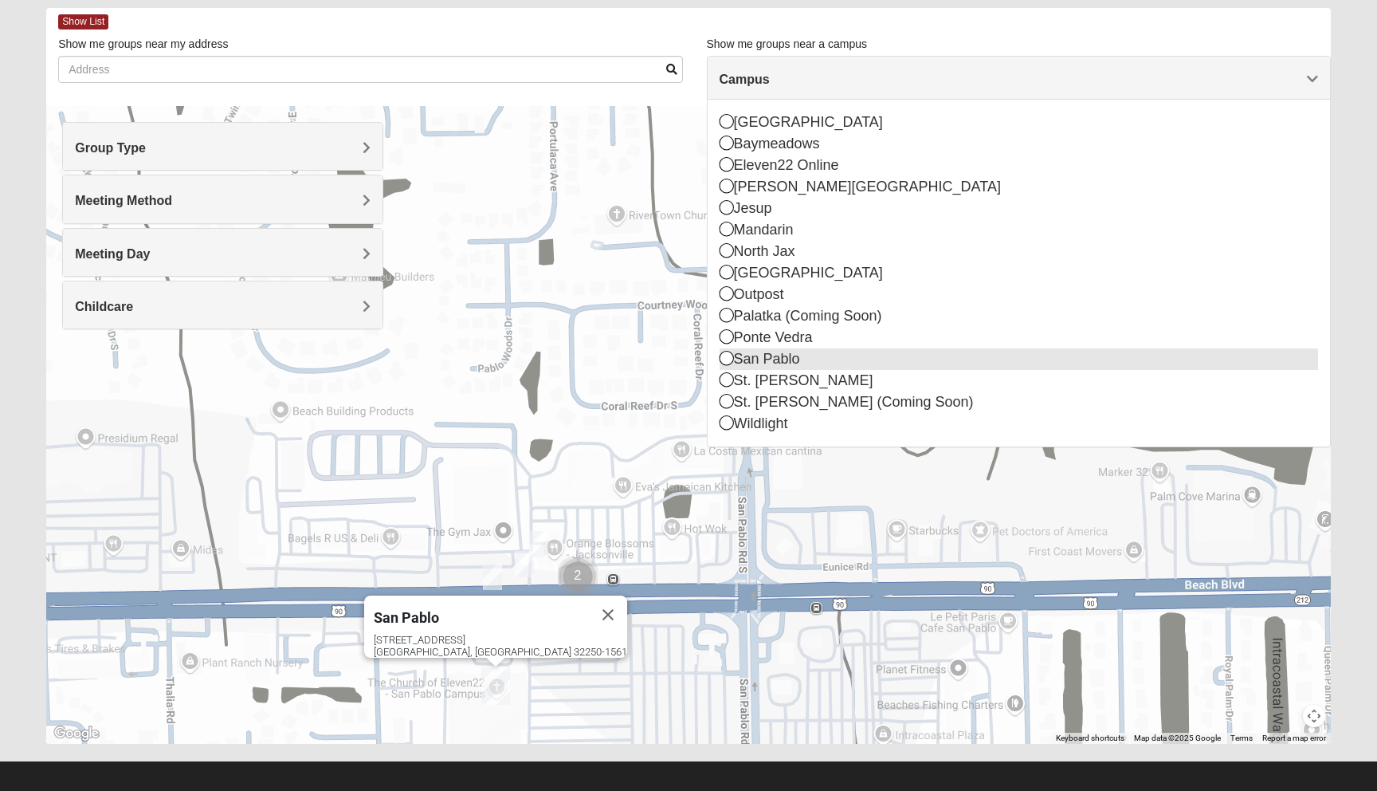
click at [766, 357] on div "San Pablo" at bounding box center [1019, 359] width 599 height 22
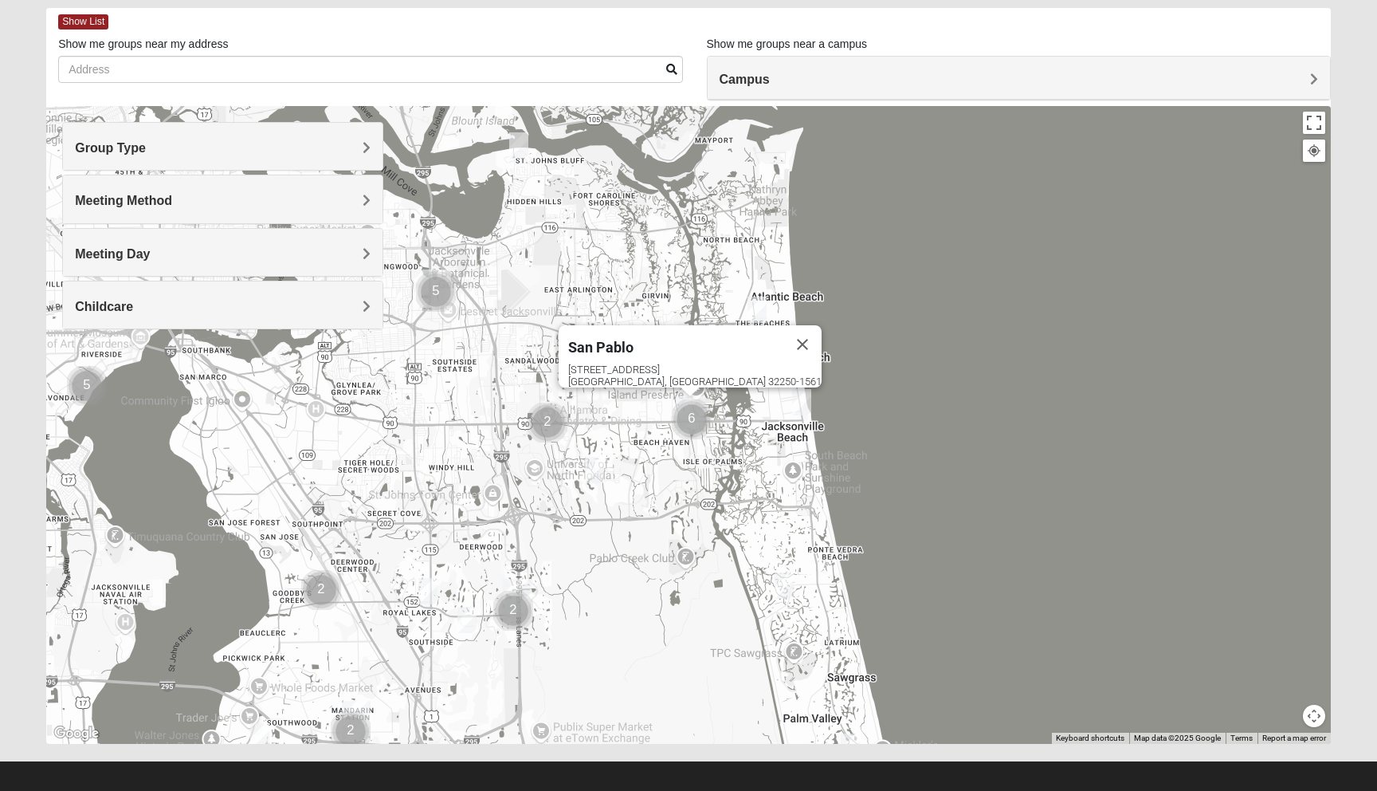
click at [468, 618] on img "Womens Adams/Taunton 32256" at bounding box center [466, 619] width 19 height 26
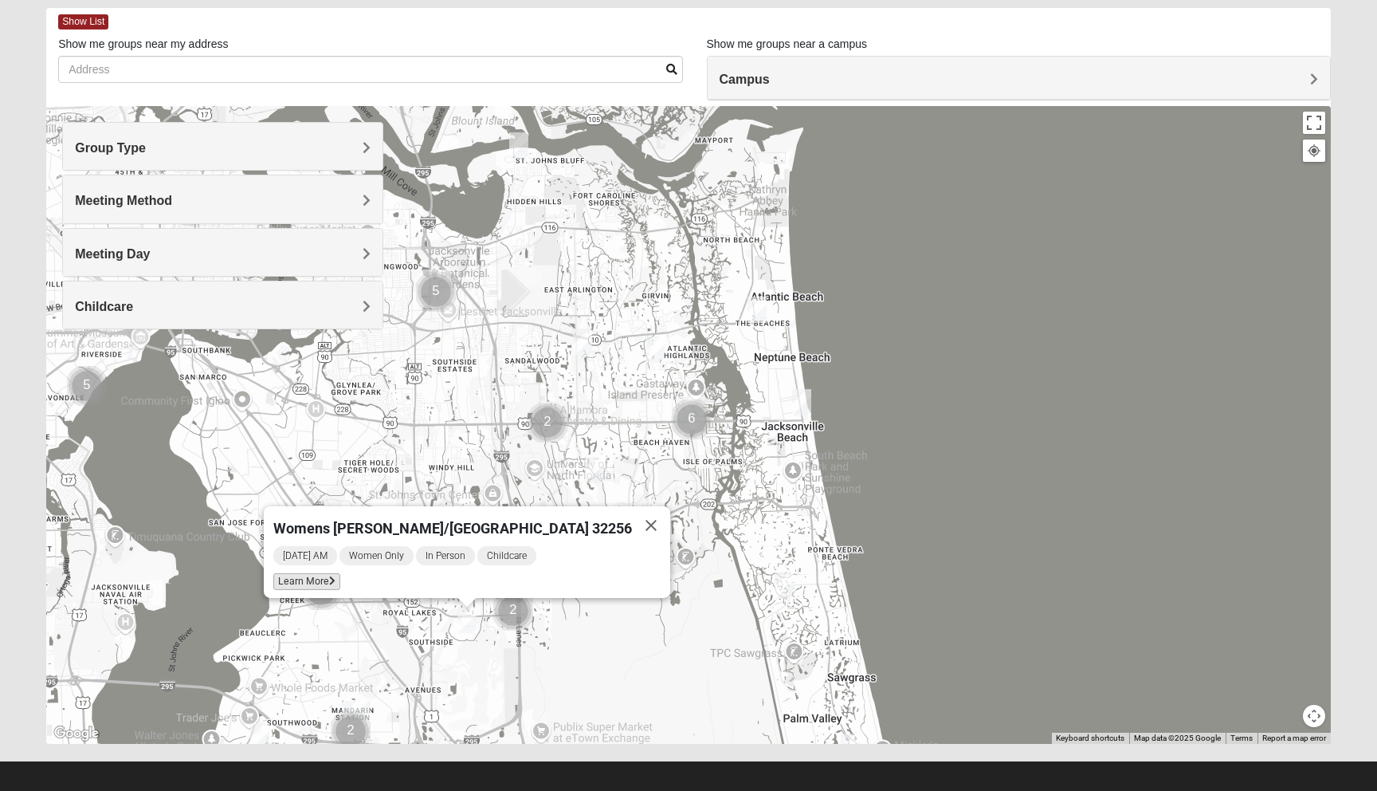
click at [336, 576] on icon at bounding box center [332, 581] width 6 height 10
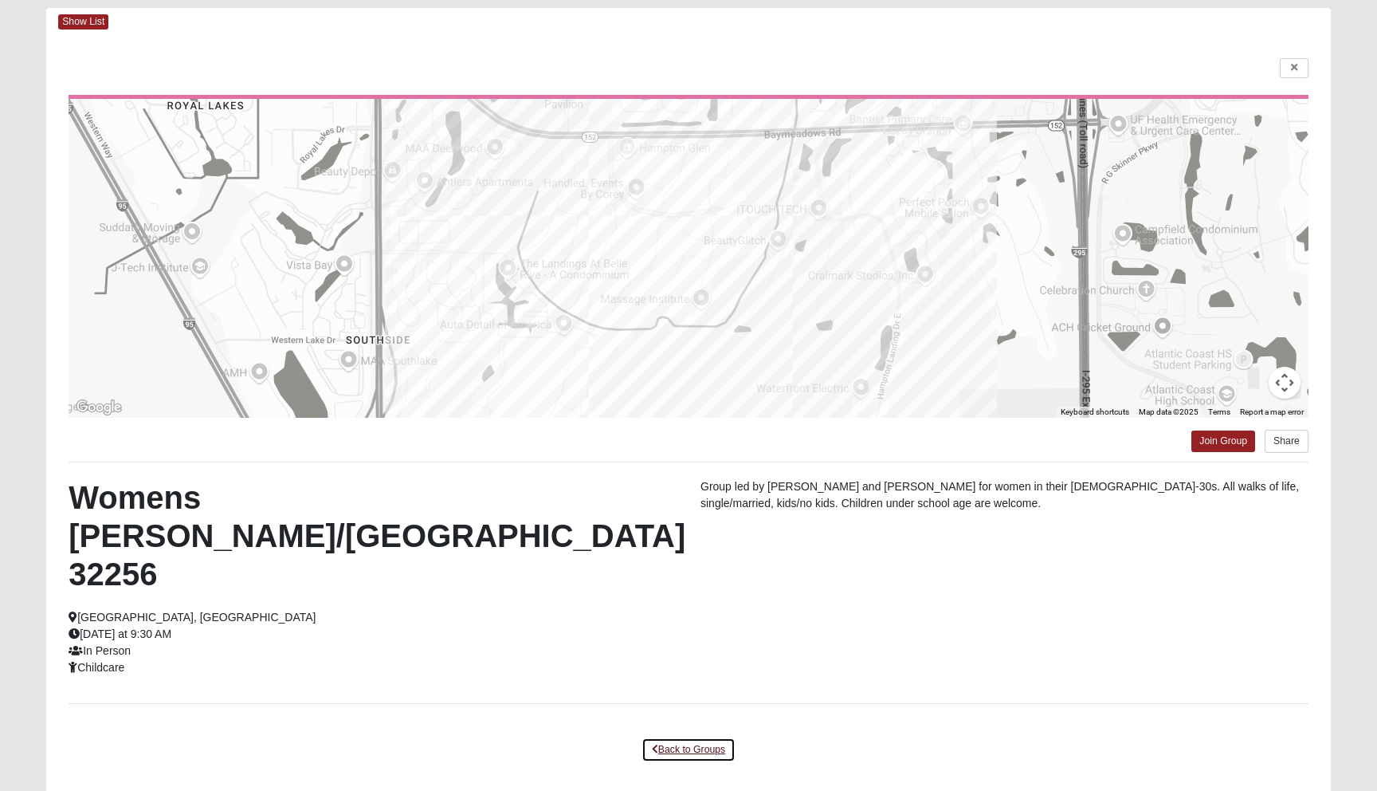
click at [669, 737] on link "Back to Groups" at bounding box center [689, 749] width 94 height 25
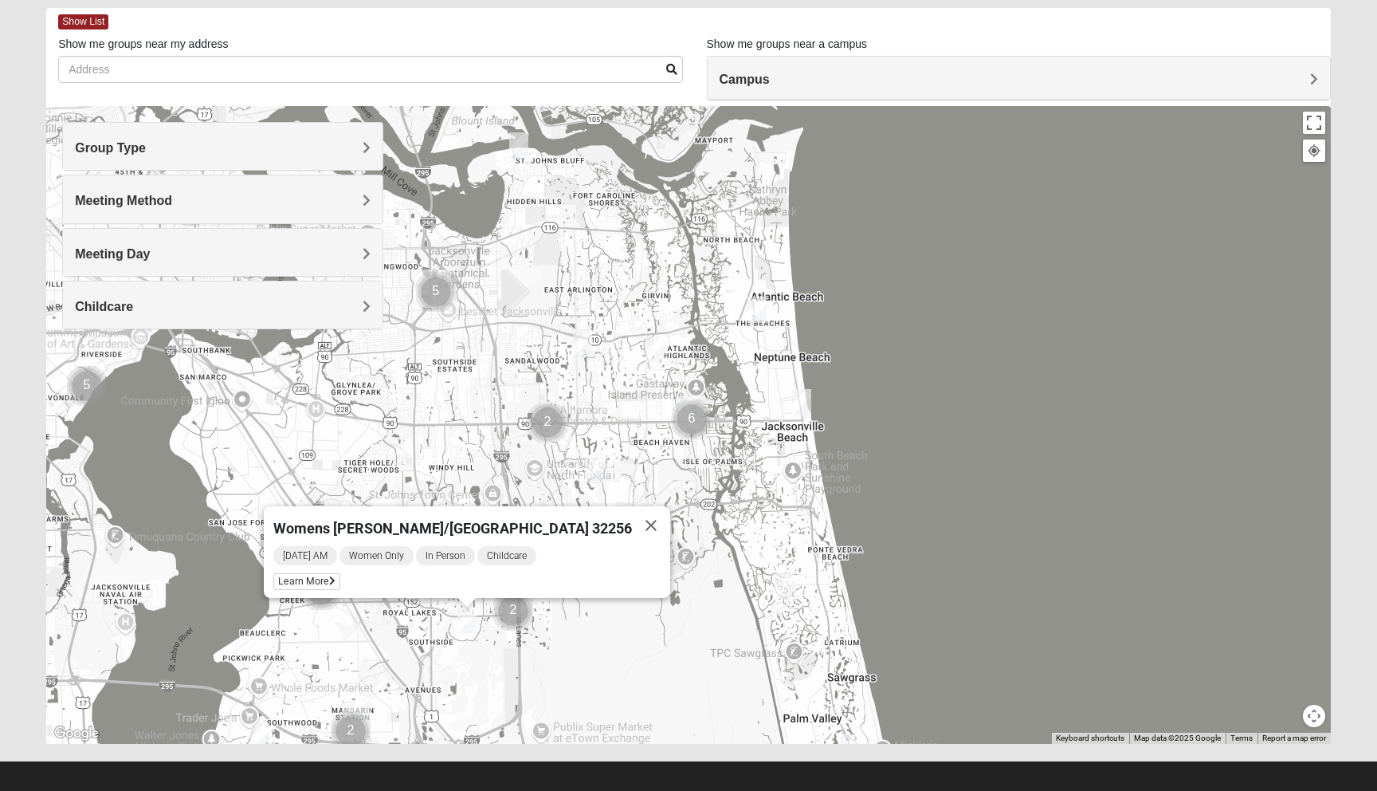
click at [584, 650] on div "Womens [PERSON_NAME]/[GEOGRAPHIC_DATA] 32256 [DATE] AM Women Only In Person Chi…" at bounding box center [688, 425] width 1285 height 638
click at [632, 524] on button "Close" at bounding box center [651, 525] width 38 height 38
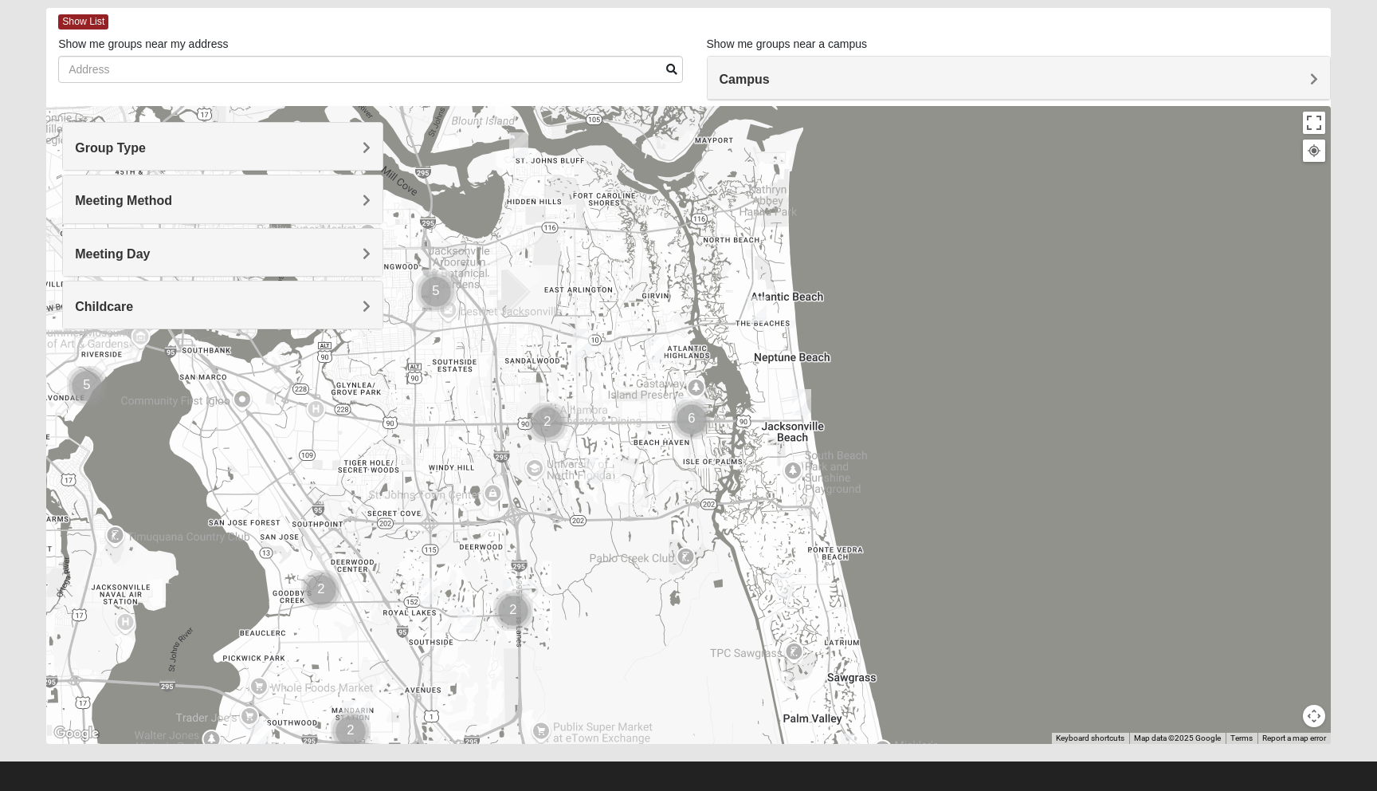
click at [433, 594] on img "Womens Coady" at bounding box center [427, 591] width 19 height 26
click at [328, 547] on span "Learn More" at bounding box center [327, 555] width 67 height 17
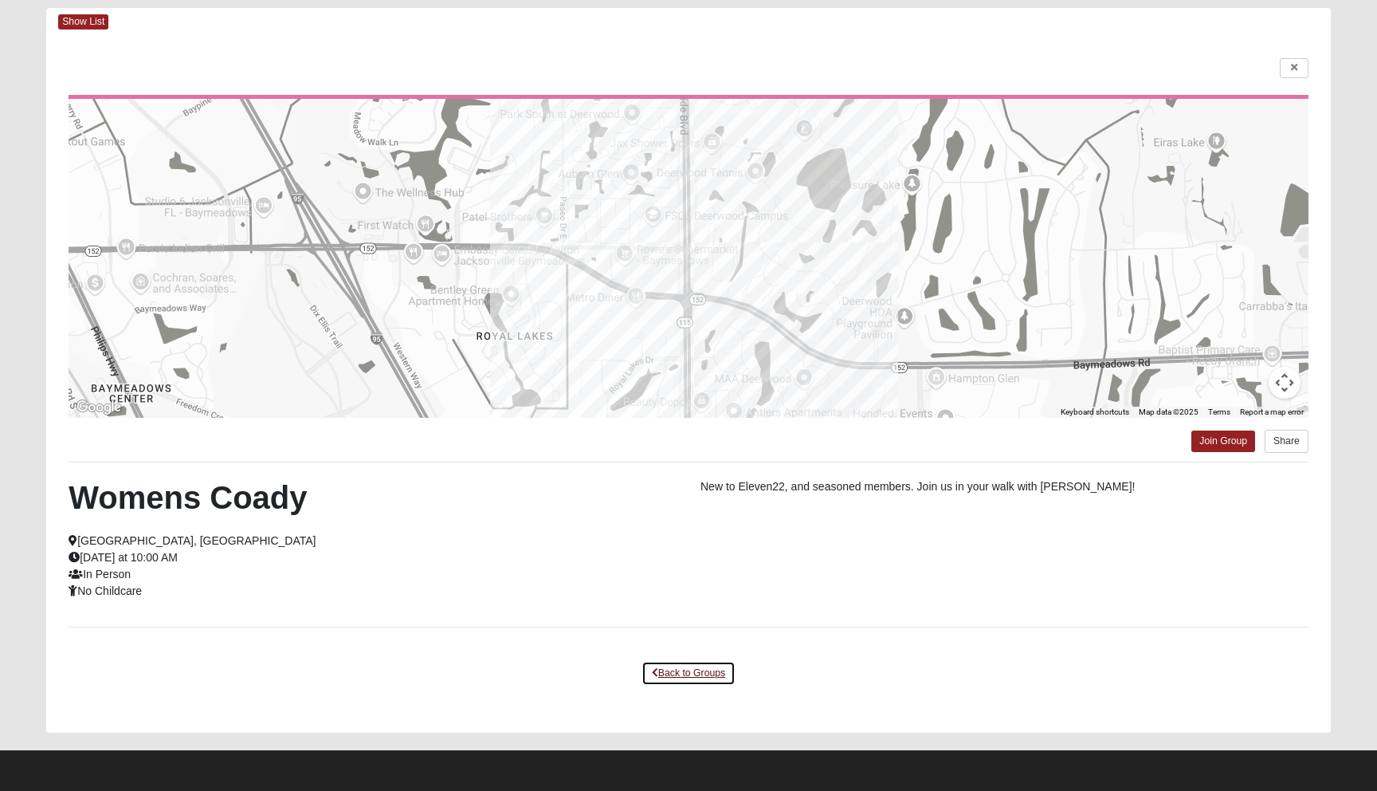
click at [678, 667] on link "Back to Groups" at bounding box center [689, 673] width 94 height 25
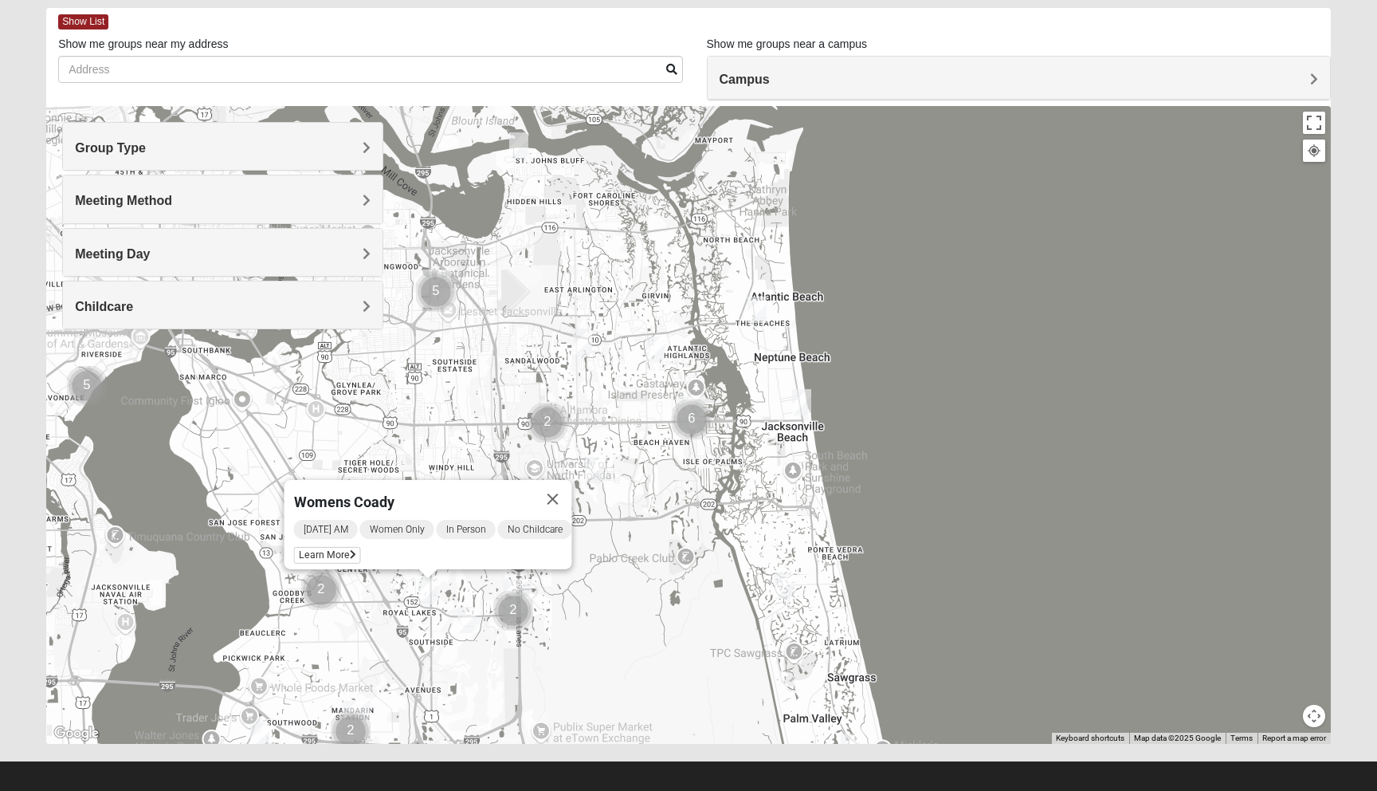
click at [614, 621] on div "Womens [PERSON_NAME] [DATE] AM Women Only In Person No Childcare Learn More" at bounding box center [688, 425] width 1285 height 638
click at [787, 583] on img "Womens Paul 32082" at bounding box center [784, 585] width 19 height 26
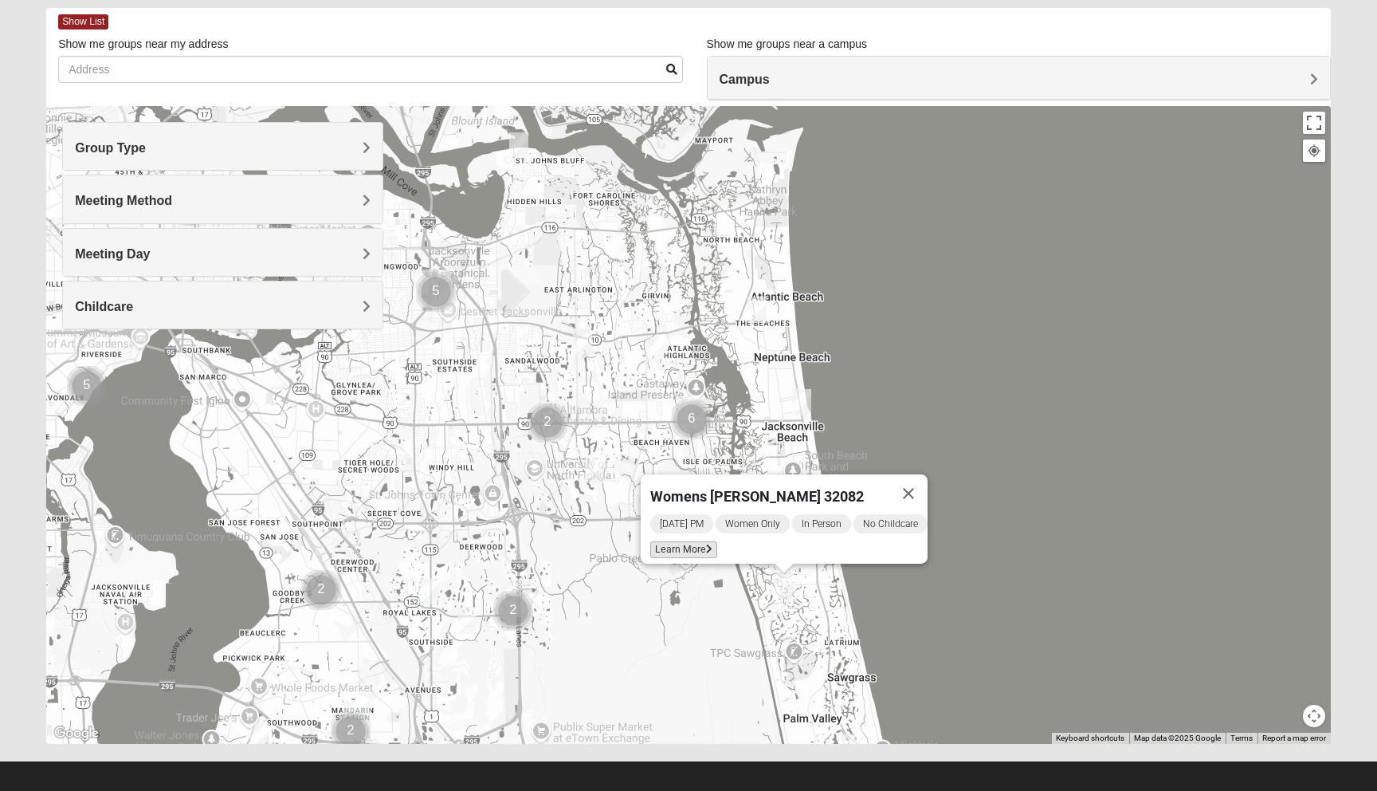
click at [677, 544] on span "Learn More" at bounding box center [683, 549] width 67 height 17
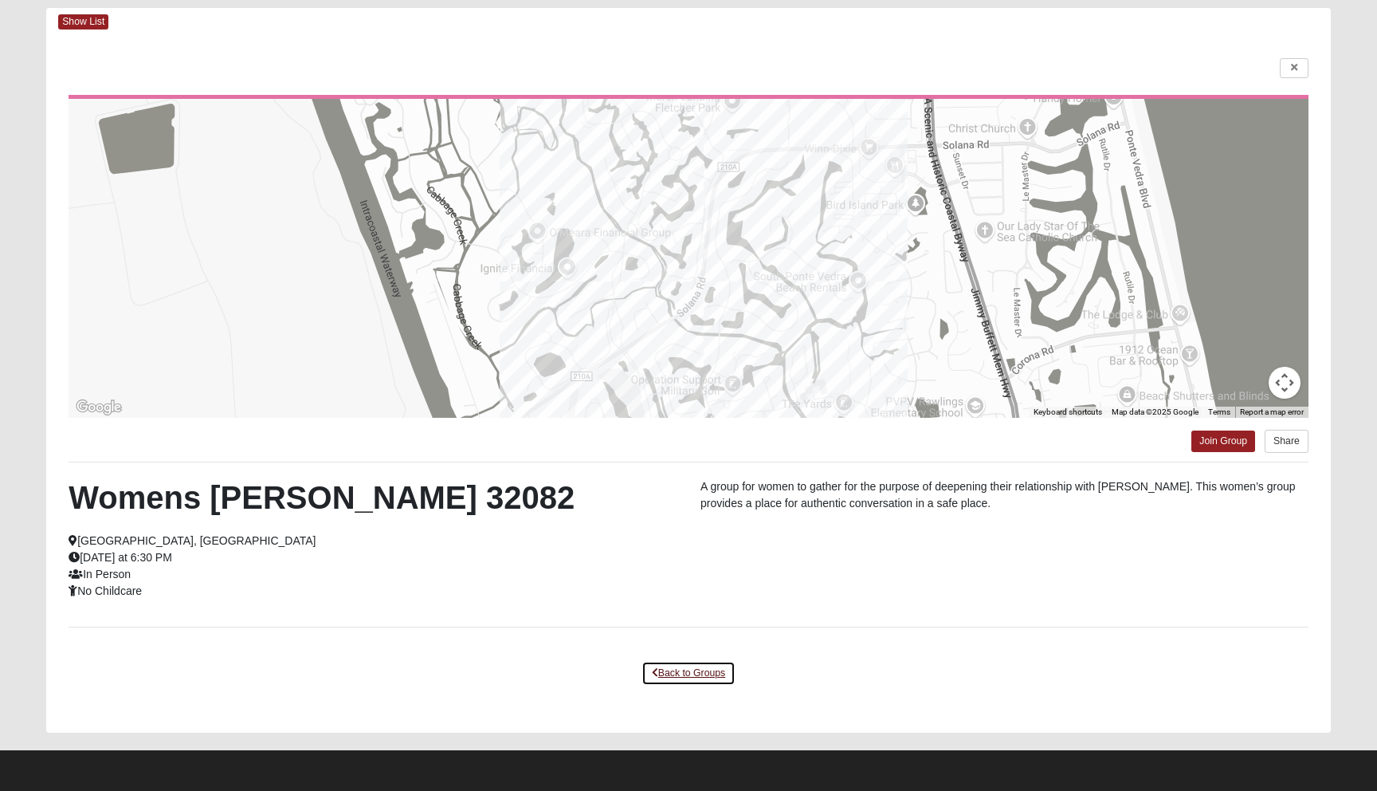
click at [680, 673] on link "Back to Groups" at bounding box center [689, 673] width 94 height 25
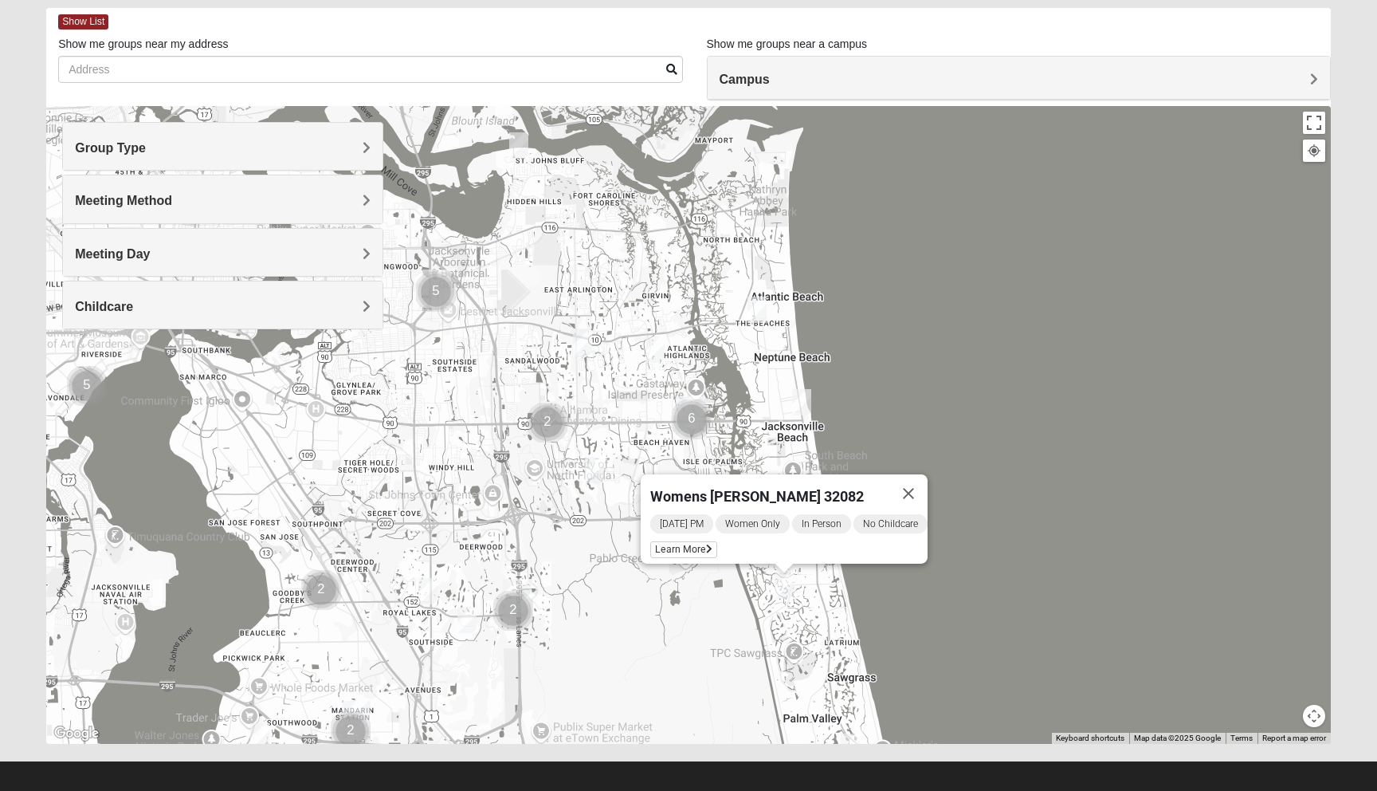
click at [801, 404] on img "Womens Sparkman/Flautt 32250" at bounding box center [801, 402] width 19 height 26
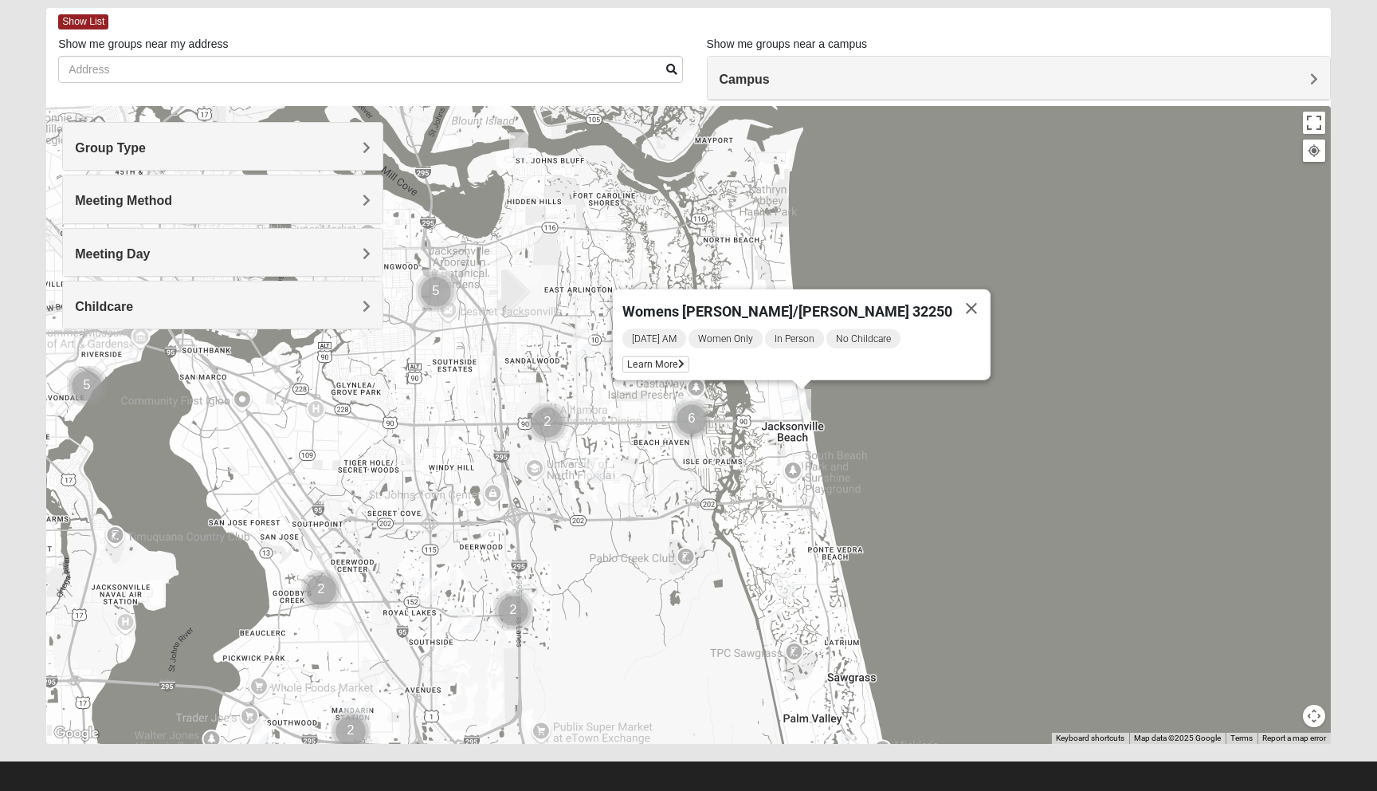
click at [582, 338] on img "Womens VanSickle 32225" at bounding box center [582, 343] width 19 height 26
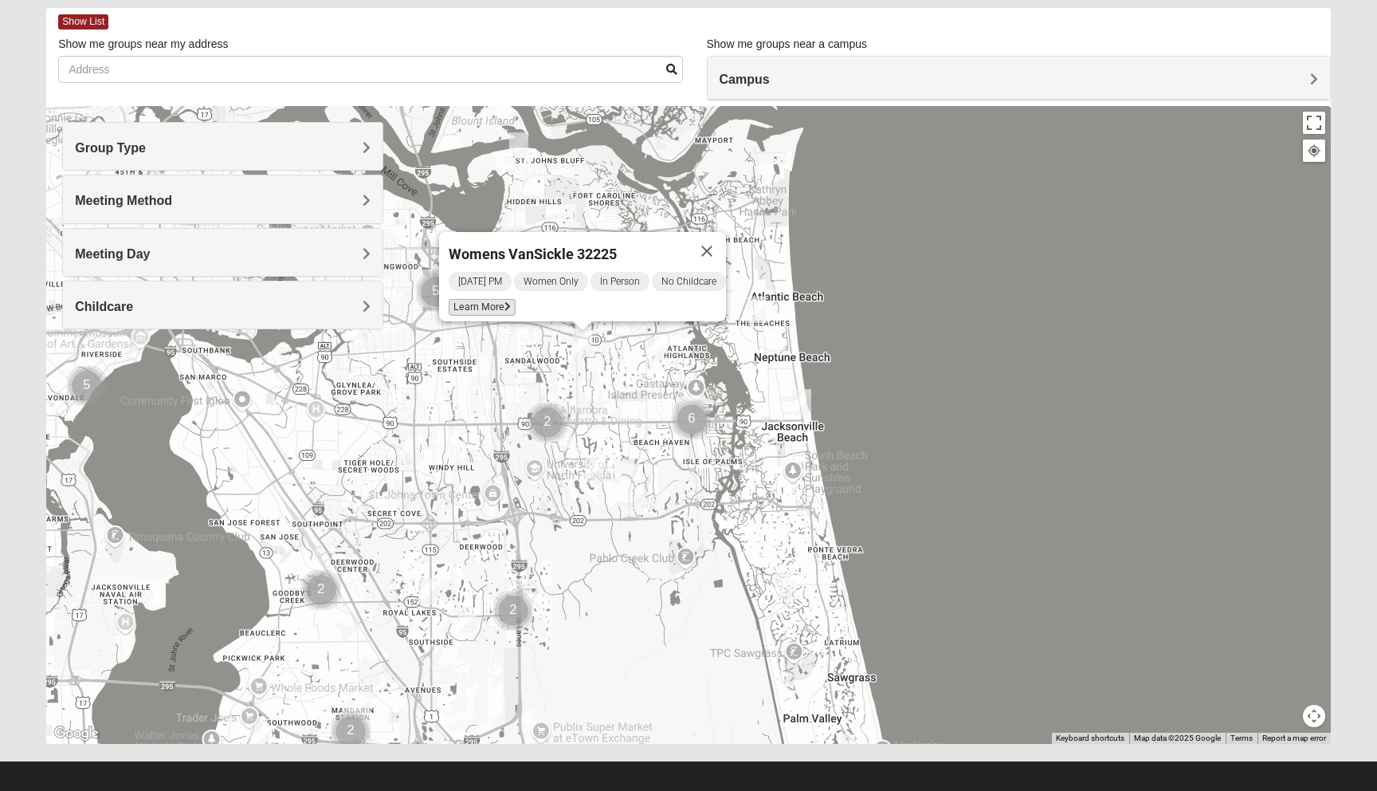
click at [476, 299] on span "Learn More" at bounding box center [482, 307] width 67 height 17
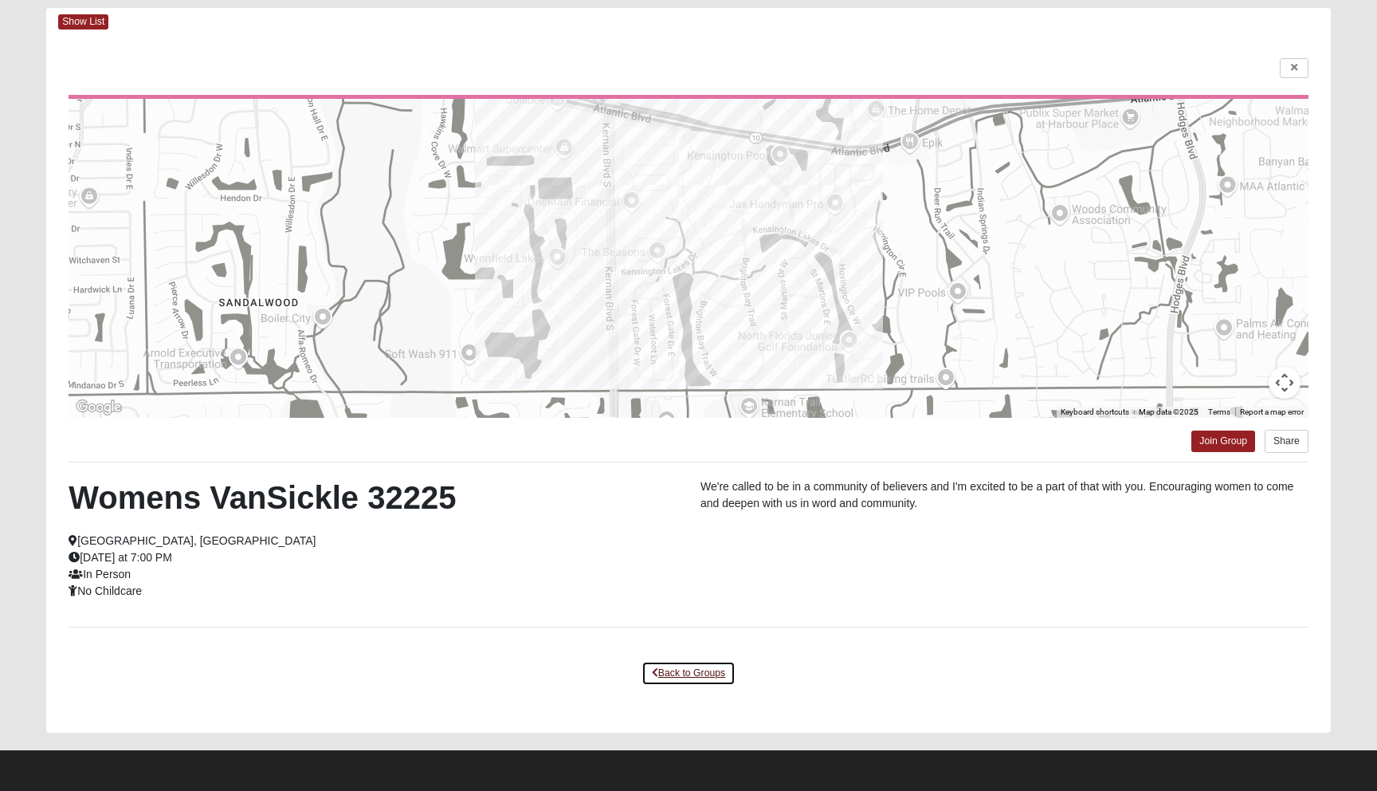
click at [666, 677] on link "Back to Groups" at bounding box center [689, 673] width 94 height 25
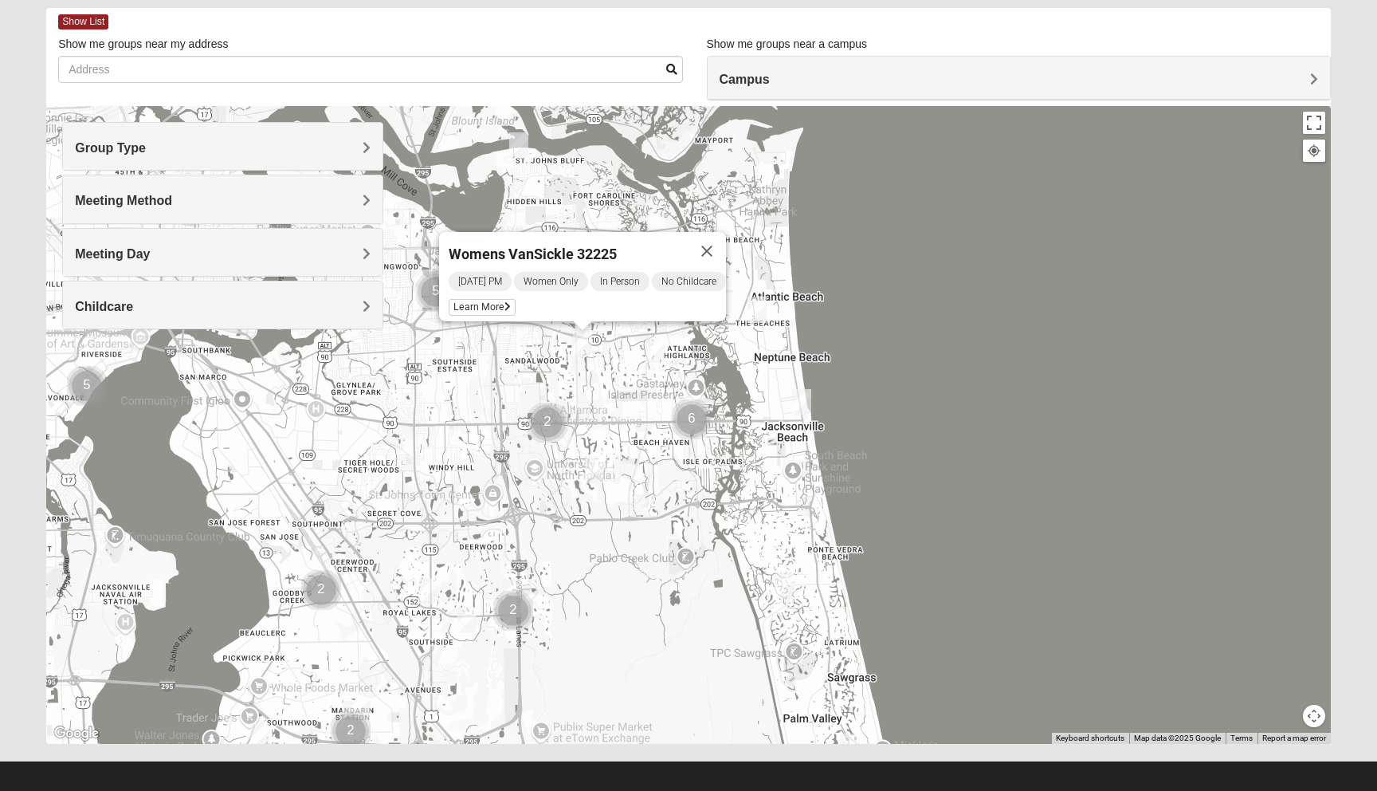
click at [654, 354] on img "Womens Yonge 32224" at bounding box center [655, 349] width 19 height 26
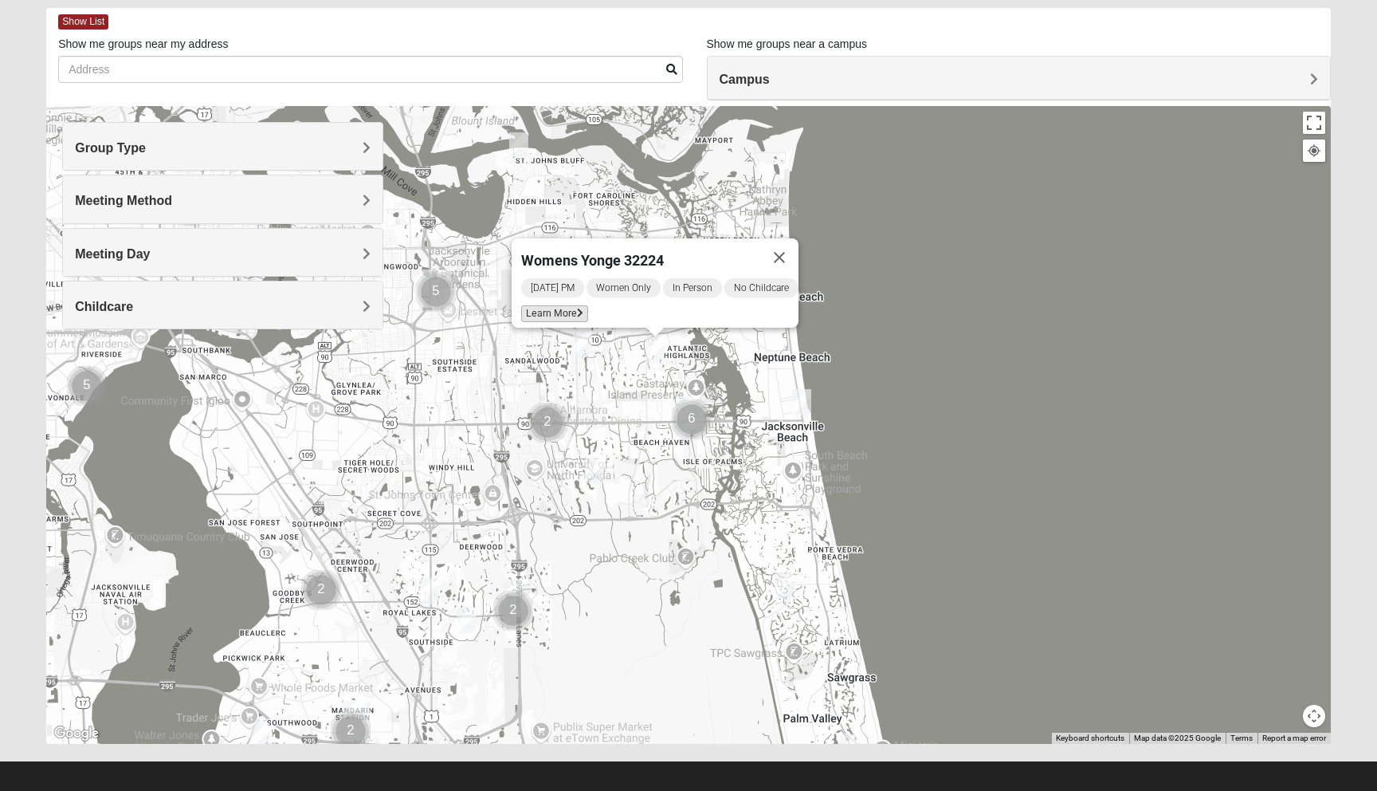
click at [557, 305] on span "Learn More" at bounding box center [554, 313] width 67 height 17
